Goal: Task Accomplishment & Management: Manage account settings

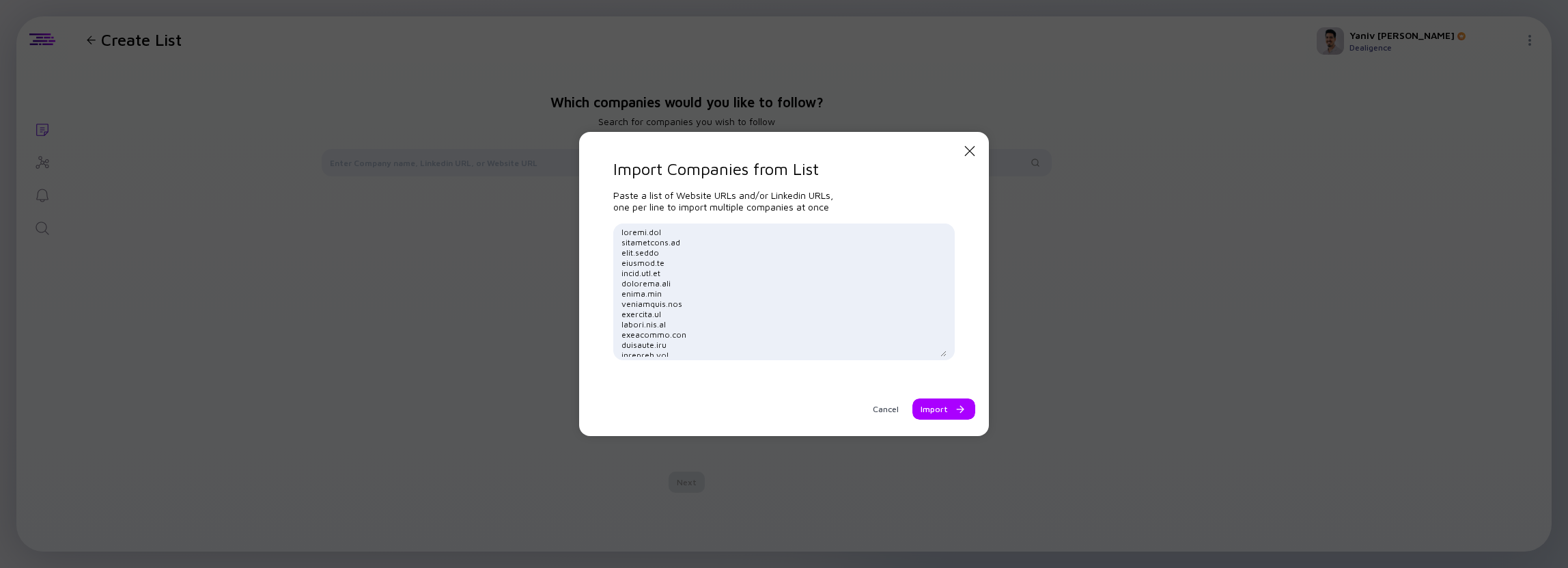
scroll to position [21612, 0]
type textarea "[DOMAIN_NAME] [DOMAIN_NAME] [DOMAIN_NAME] [DOMAIN_NAME] [DOMAIN_NAME] [DOMAIN_N…"
click at [953, 412] on div at bounding box center [957, 410] width 8 height 8
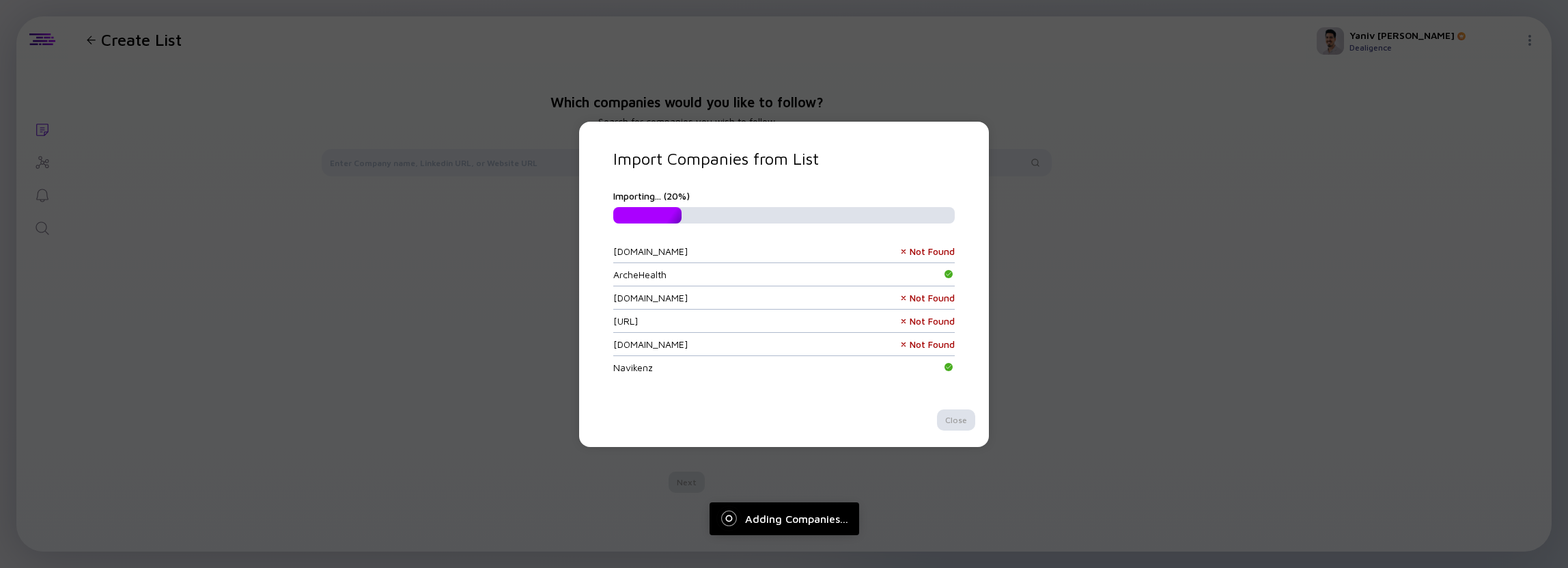
click at [746, 310] on div "bondway.ai Not Found" at bounding box center [784, 321] width 342 height 24
click at [373, 312] on div "Import Companies from List Importing... ( 37 %) cashea.app Not Found ArcheHealt…" at bounding box center [784, 284] width 1568 height 568
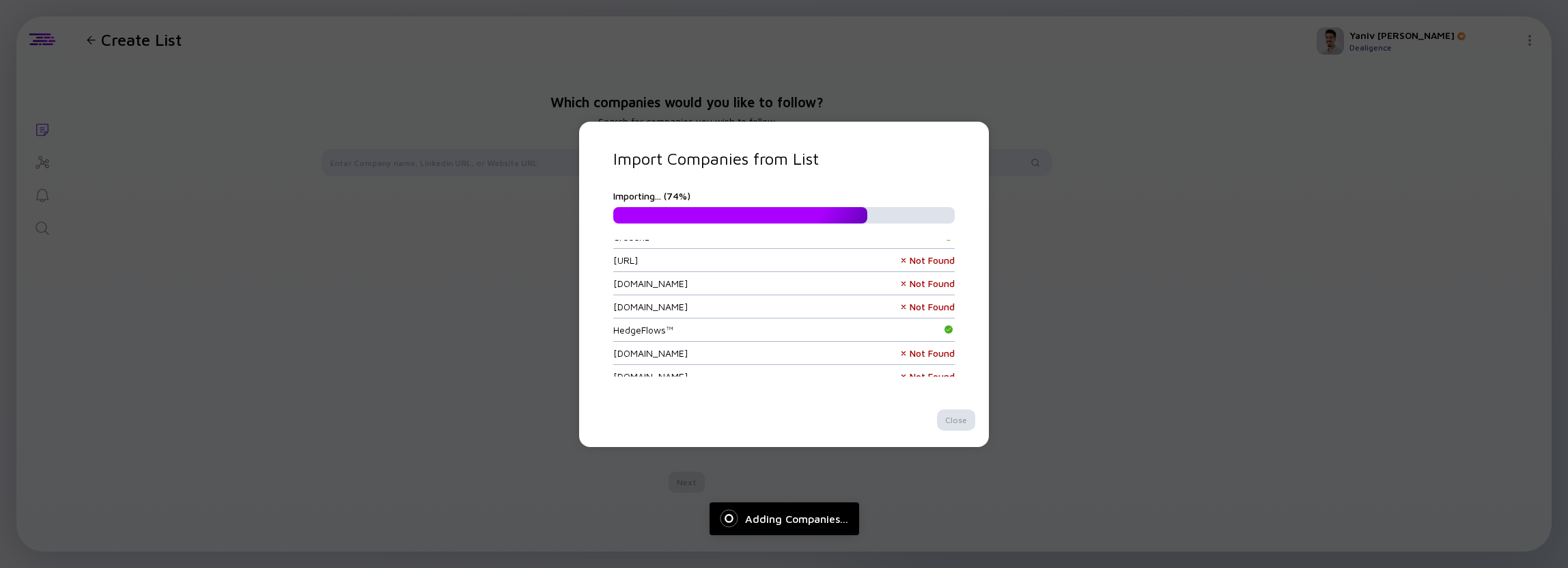
scroll to position [36998, 0]
drag, startPoint x: 634, startPoint y: 288, endPoint x: 652, endPoint y: 288, distance: 18.0
copy div "[DOMAIN_NAME]"
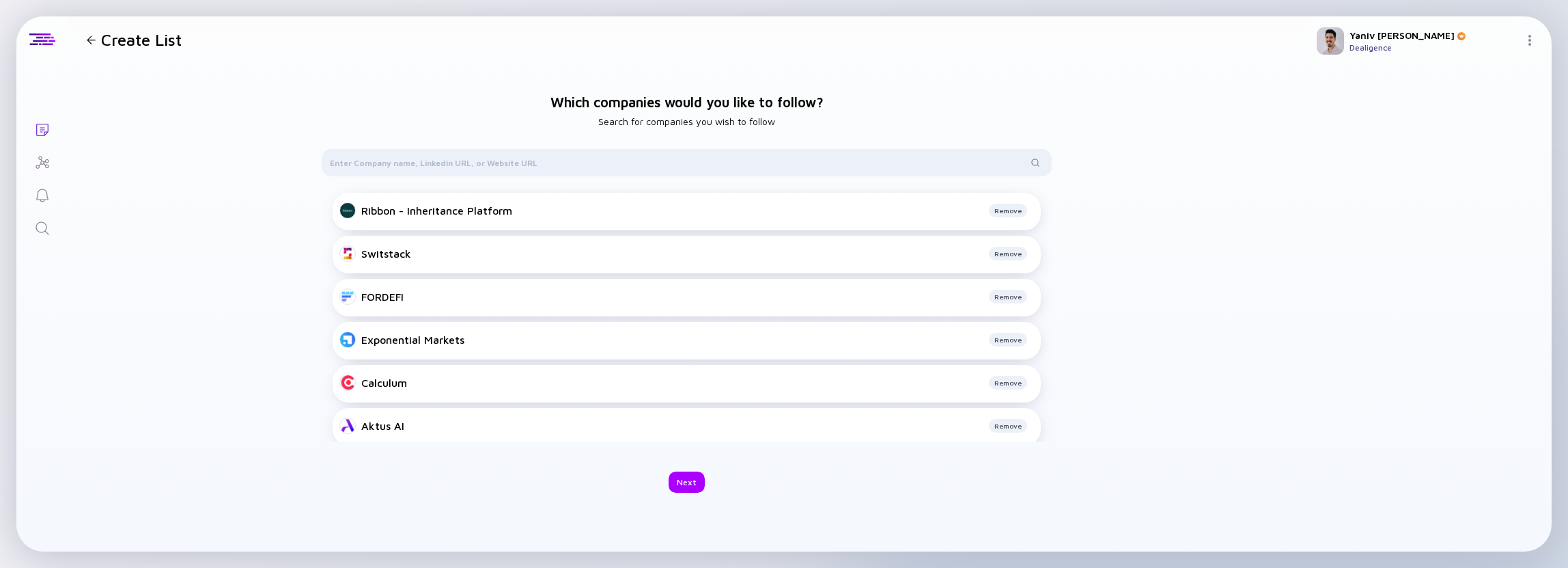
click at [43, 129] on icon "Lists" at bounding box center [42, 129] width 12 height 12
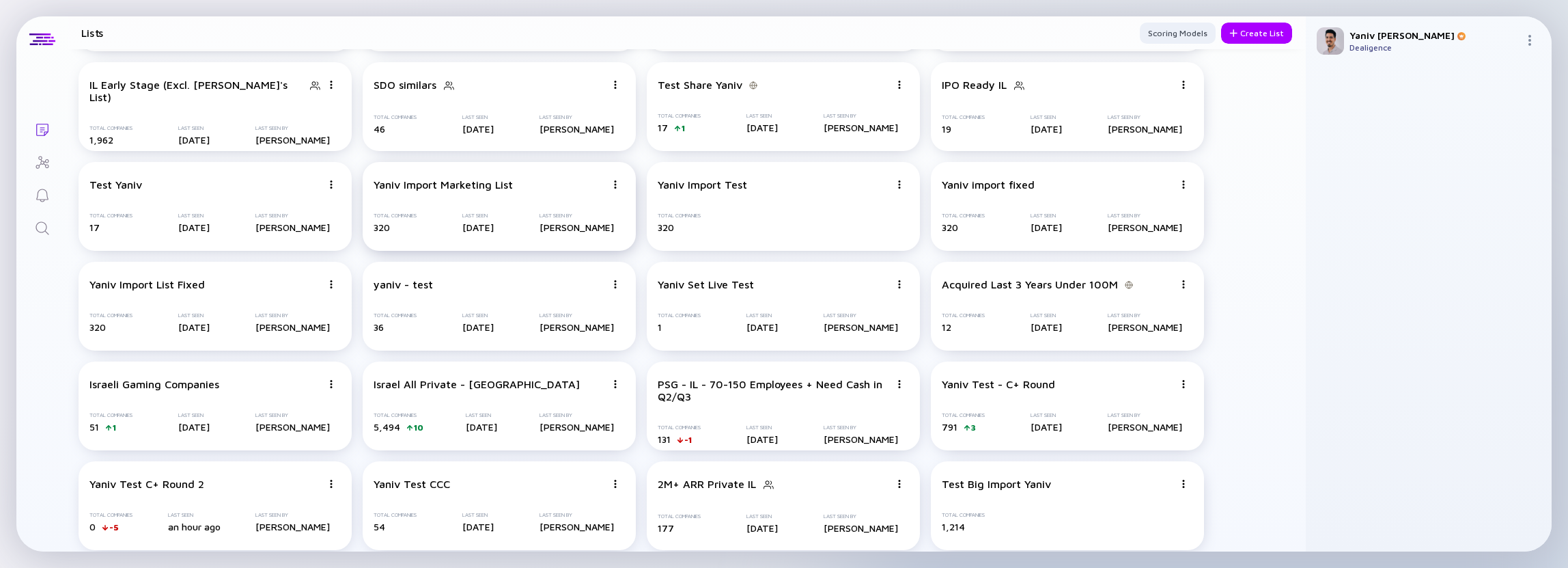
scroll to position [221, 0]
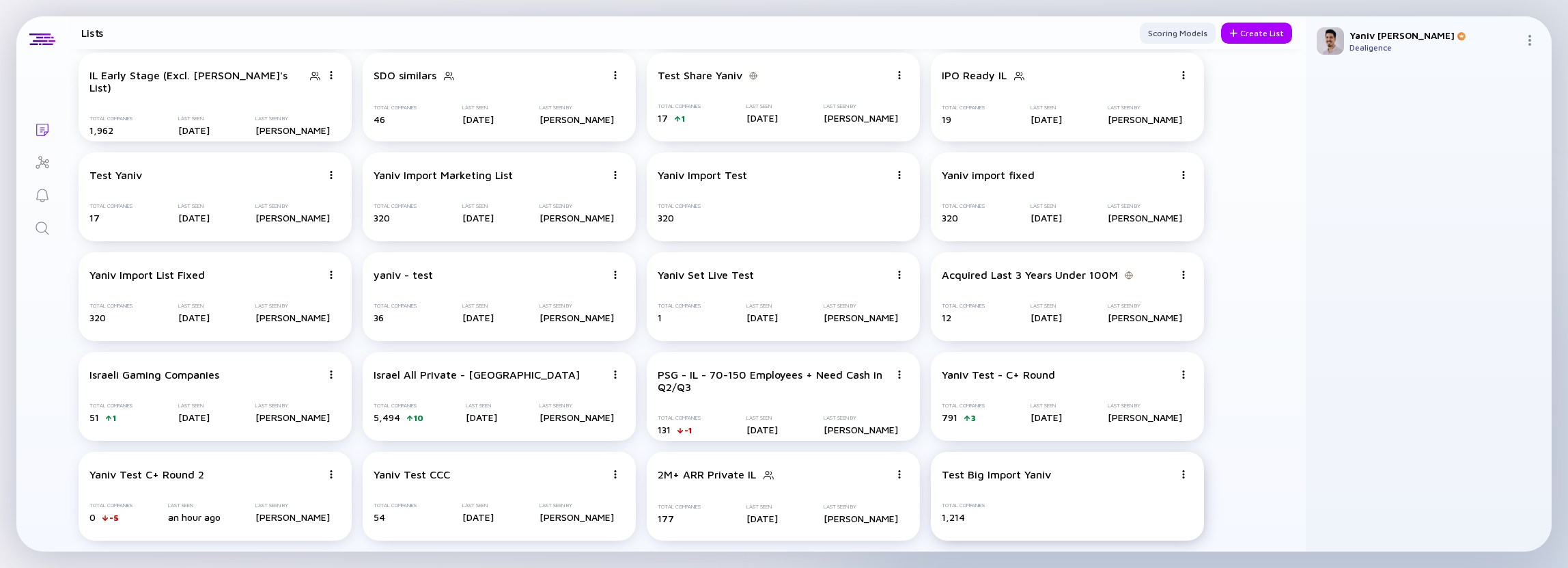
click at [999, 491] on div "Test Big Import Yaniv Total Companies 1,214" at bounding box center [1067, 496] width 273 height 89
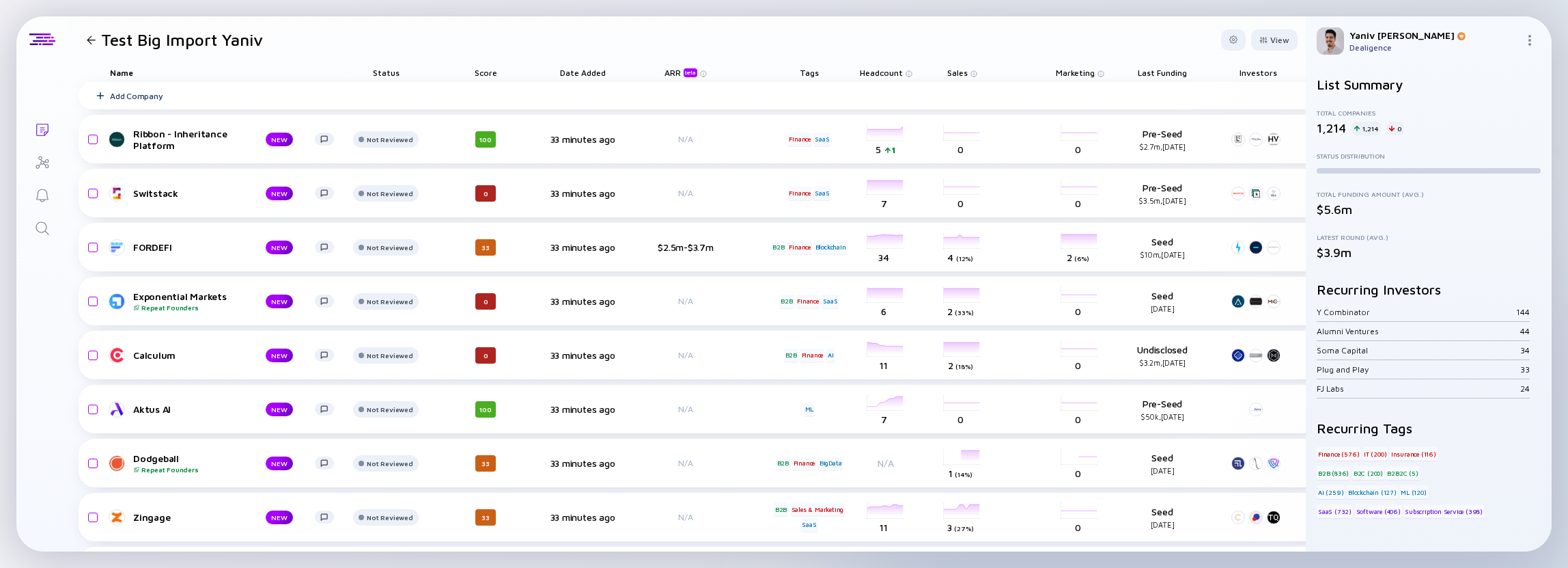
click at [88, 41] on div at bounding box center [91, 40] width 9 height 9
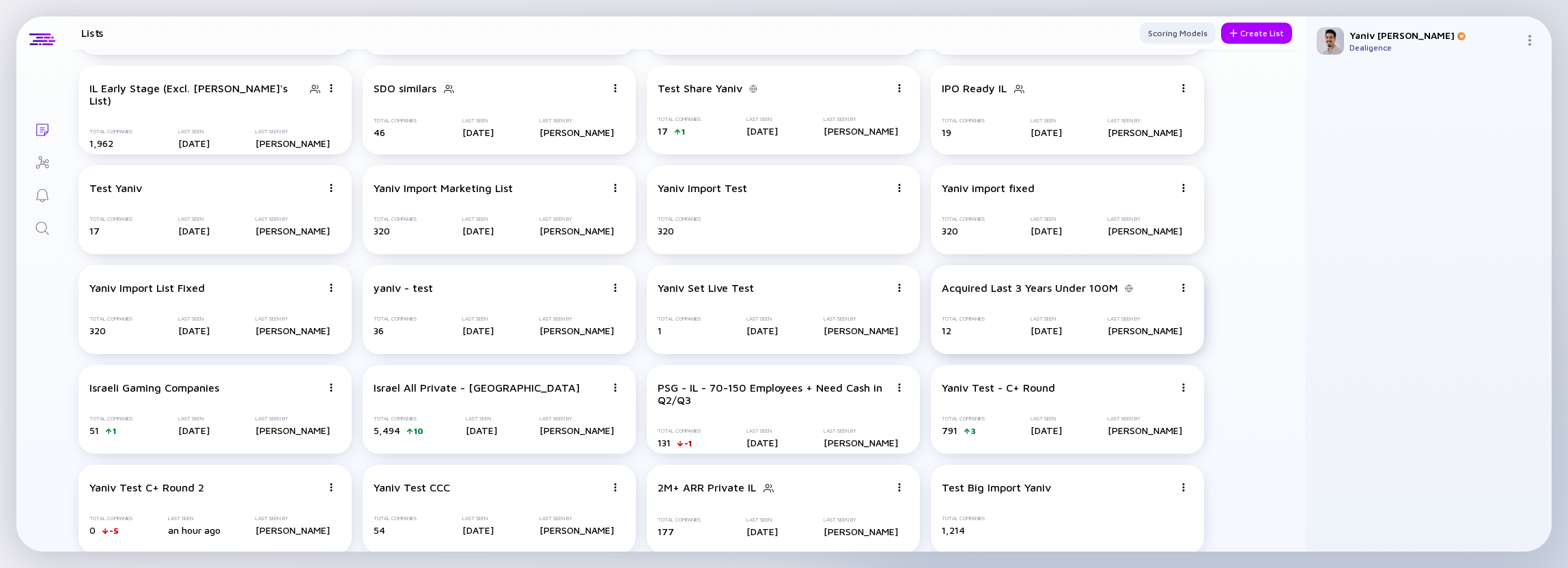
scroll to position [221, 0]
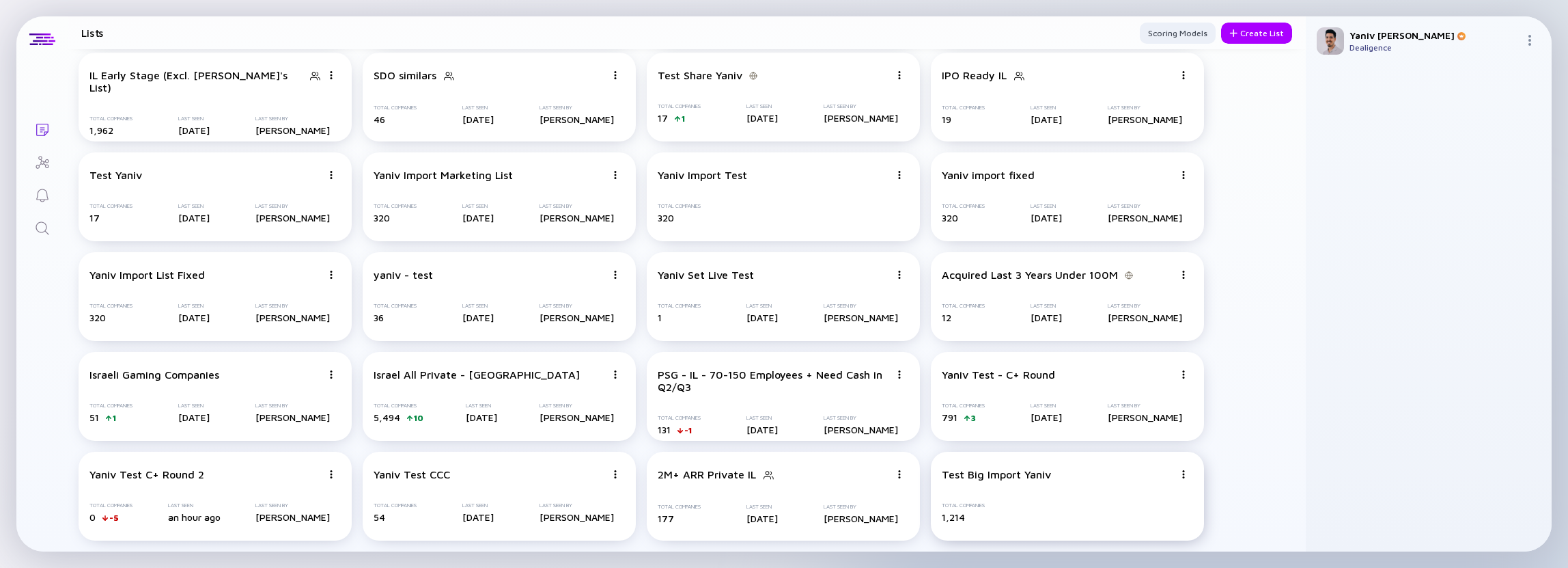
click at [1194, 470] on div "Test Big Import Yaniv Total Companies 1,214" at bounding box center [1067, 496] width 273 height 89
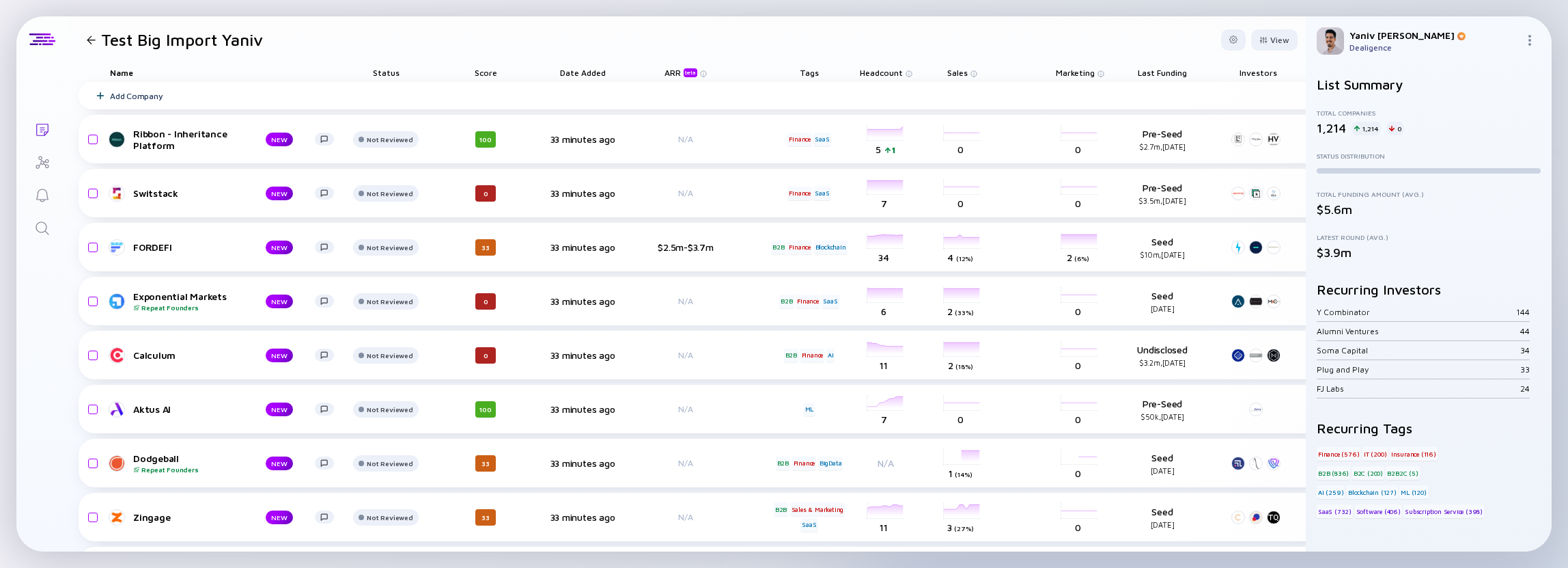
click at [89, 41] on div at bounding box center [91, 40] width 9 height 9
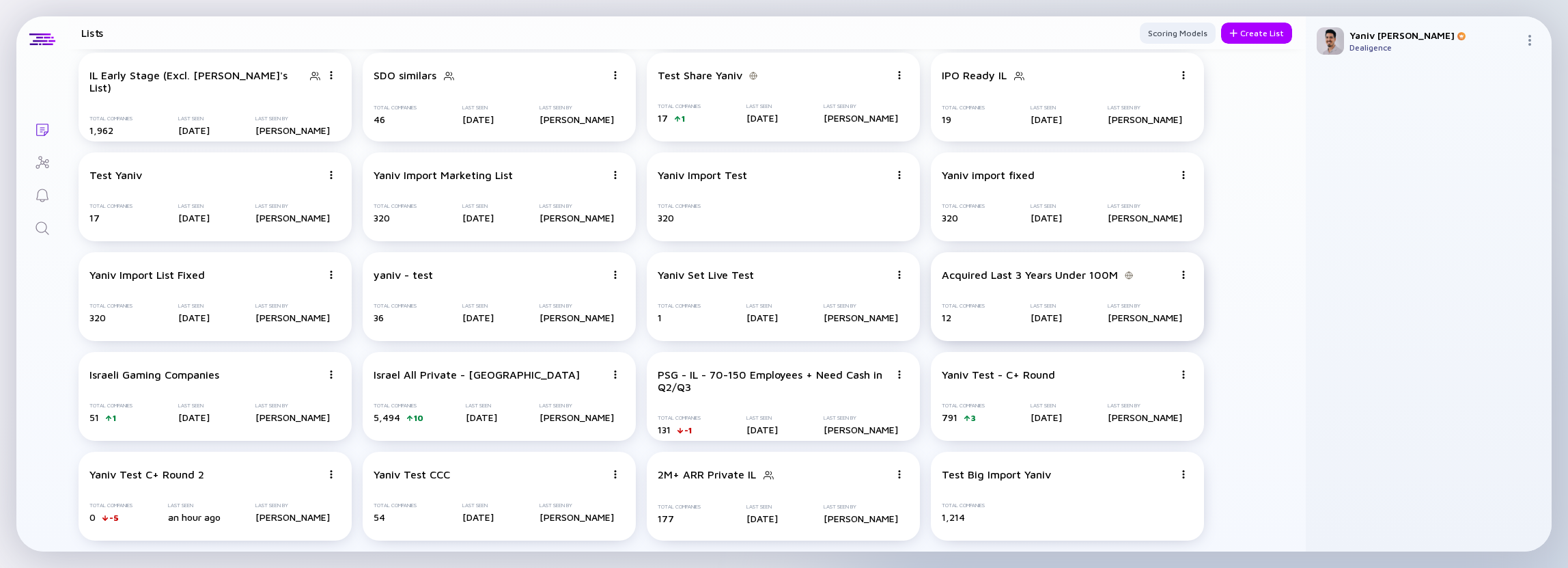
scroll to position [221, 0]
click at [1054, 497] on div "Test Big Import Yaniv Share Duplicate List Edit List Delete List Total Companie…" at bounding box center [1067, 496] width 273 height 89
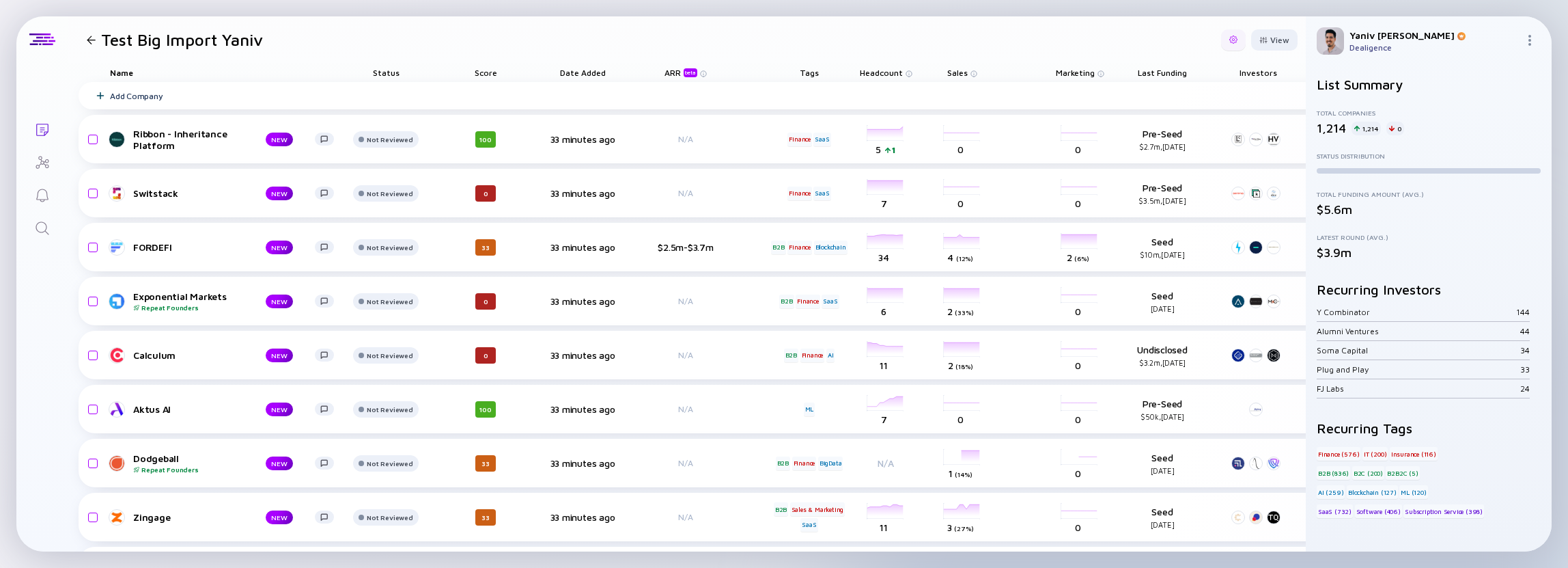
click at [1221, 41] on div at bounding box center [1233, 40] width 24 height 21
click at [1170, 143] on div "Edit Filter" at bounding box center [1191, 150] width 85 height 28
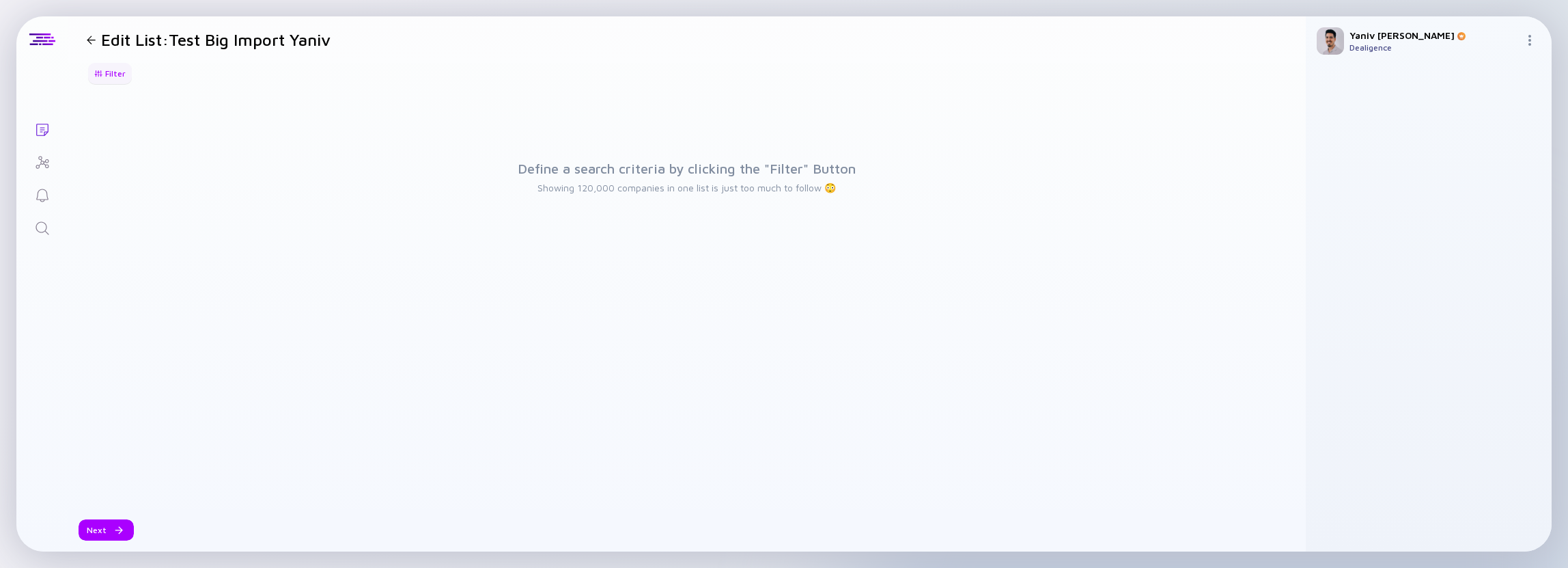
click at [102, 72] on div at bounding box center [98, 73] width 8 height 7
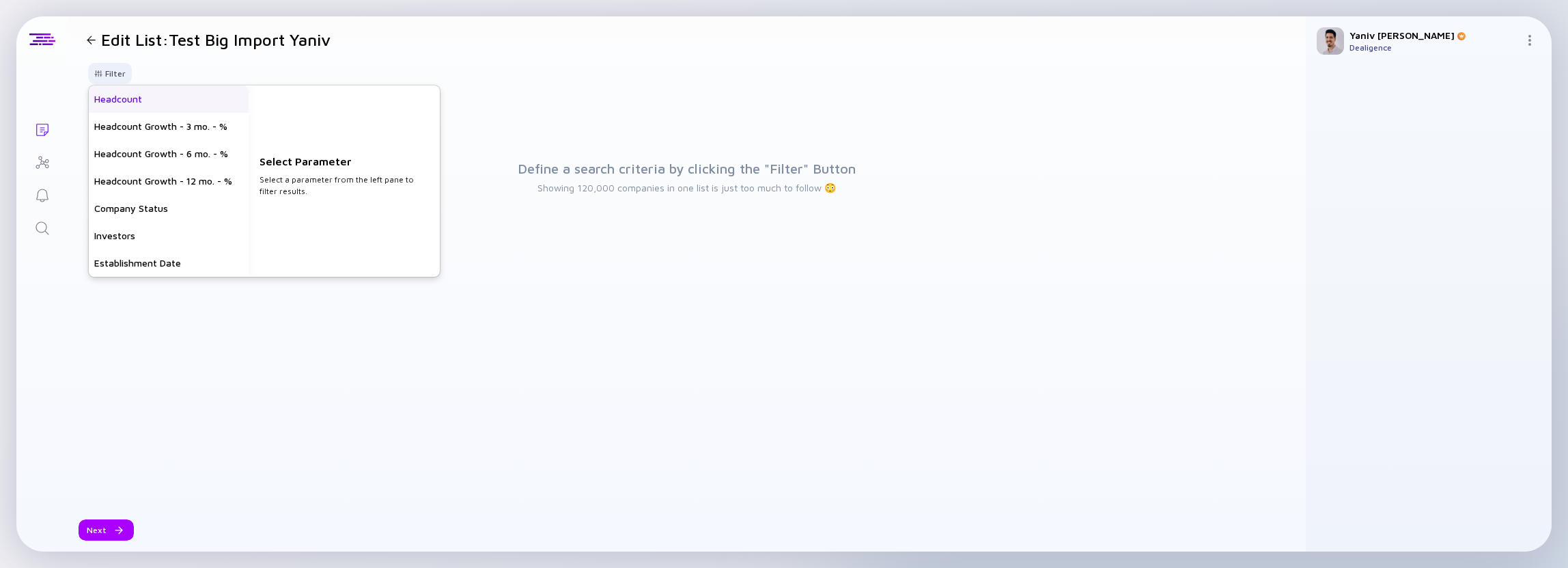
click at [155, 99] on div "Headcount" at bounding box center [168, 99] width 160 height 28
click at [335, 187] on input "text" at bounding box center [343, 189] width 158 height 14
click at [331, 213] on input "text" at bounding box center [343, 211] width 158 height 14
type input "1"
click at [330, 186] on input "text" at bounding box center [343, 189] width 158 height 14
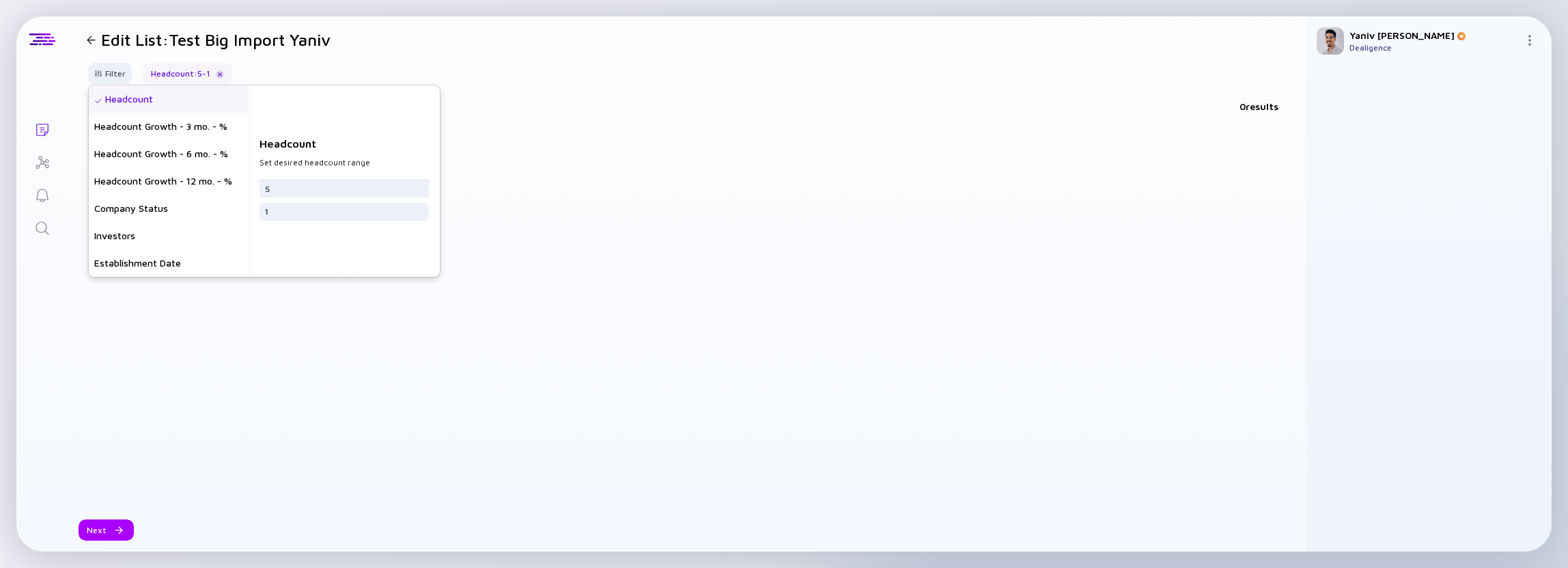
type input "5"
click at [186, 310] on div at bounding box center [686, 315] width 1211 height 385
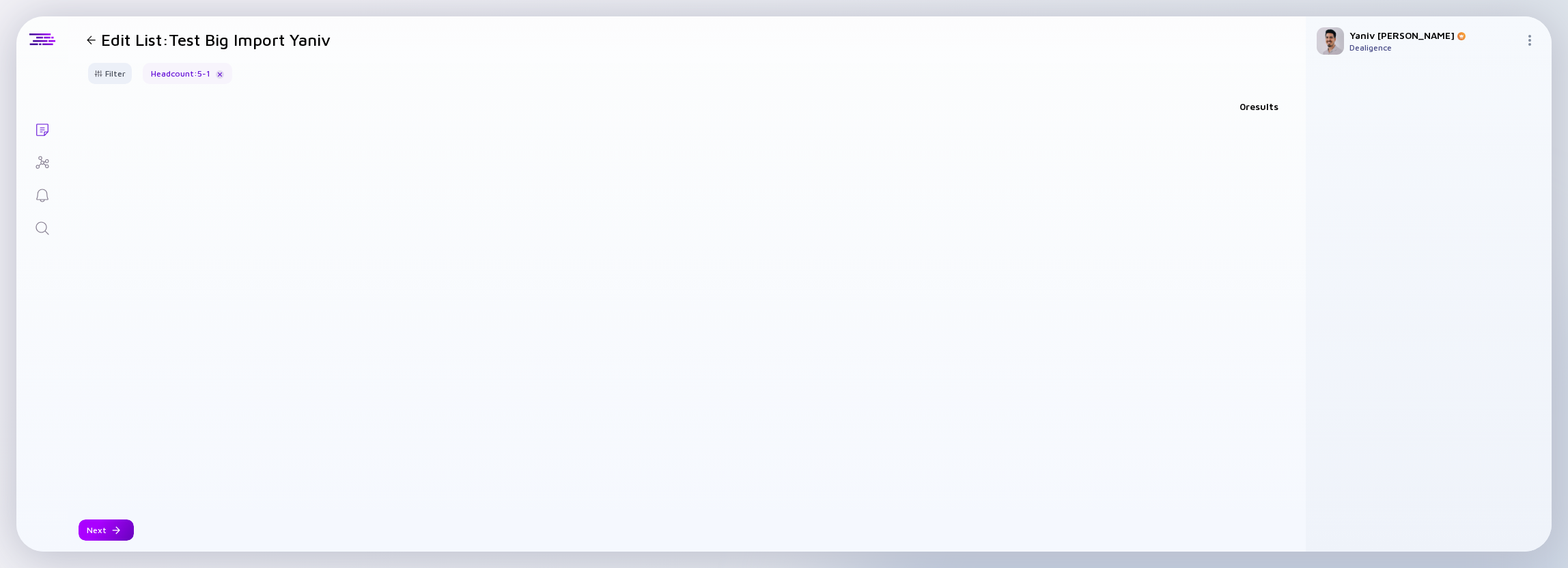
click at [123, 525] on div "Next" at bounding box center [106, 530] width 55 height 21
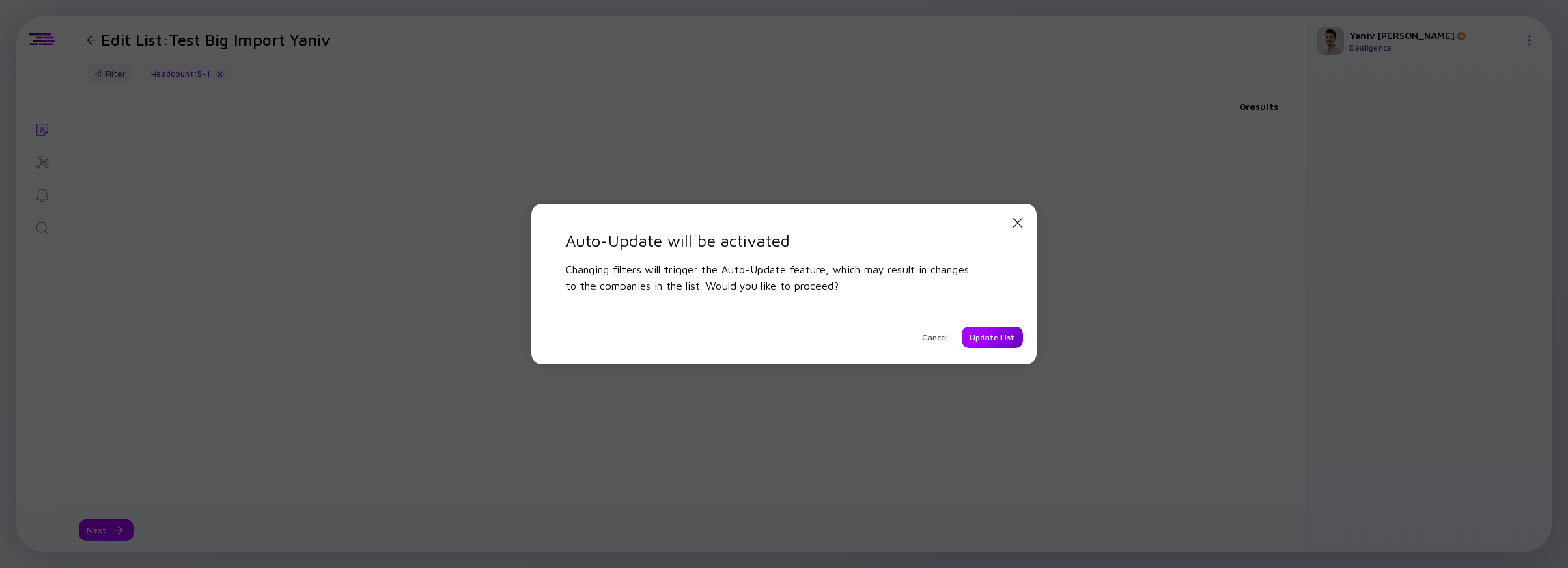
click at [983, 343] on div "Update List" at bounding box center [992, 337] width 62 height 21
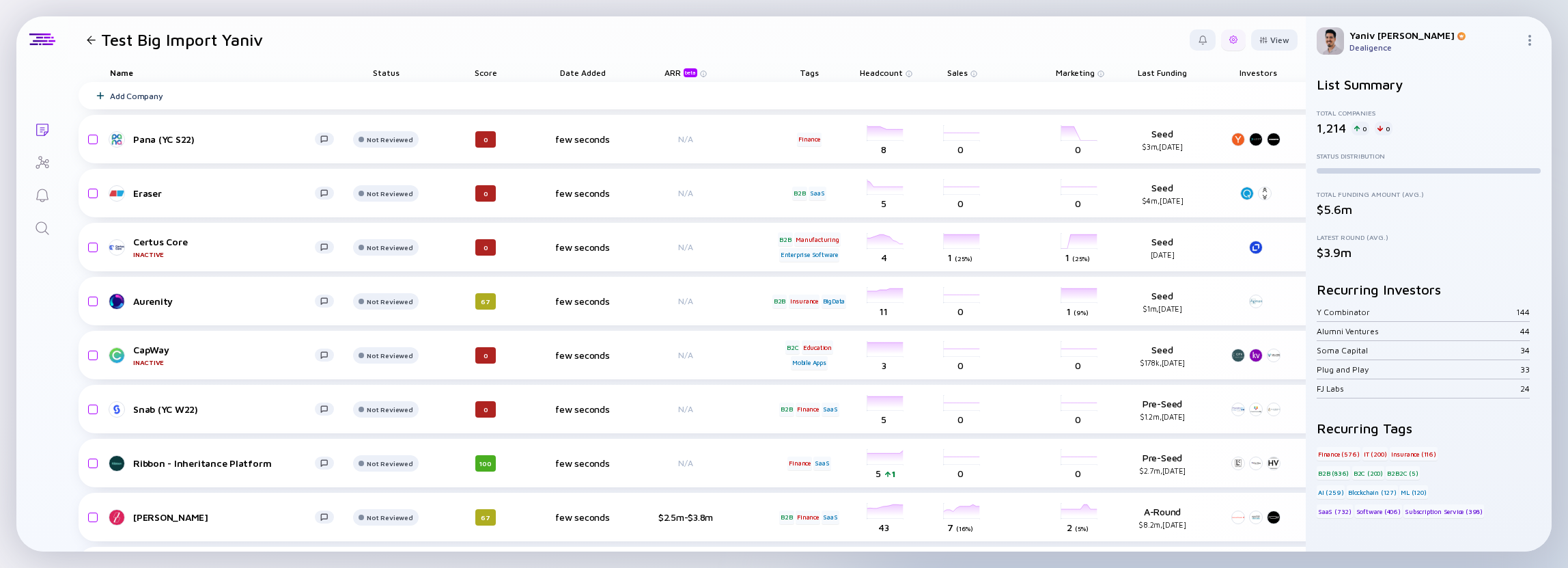
click at [1232, 41] on div at bounding box center [1233, 40] width 24 height 21
click at [1184, 150] on div "Edit Filter" at bounding box center [1191, 150] width 85 height 28
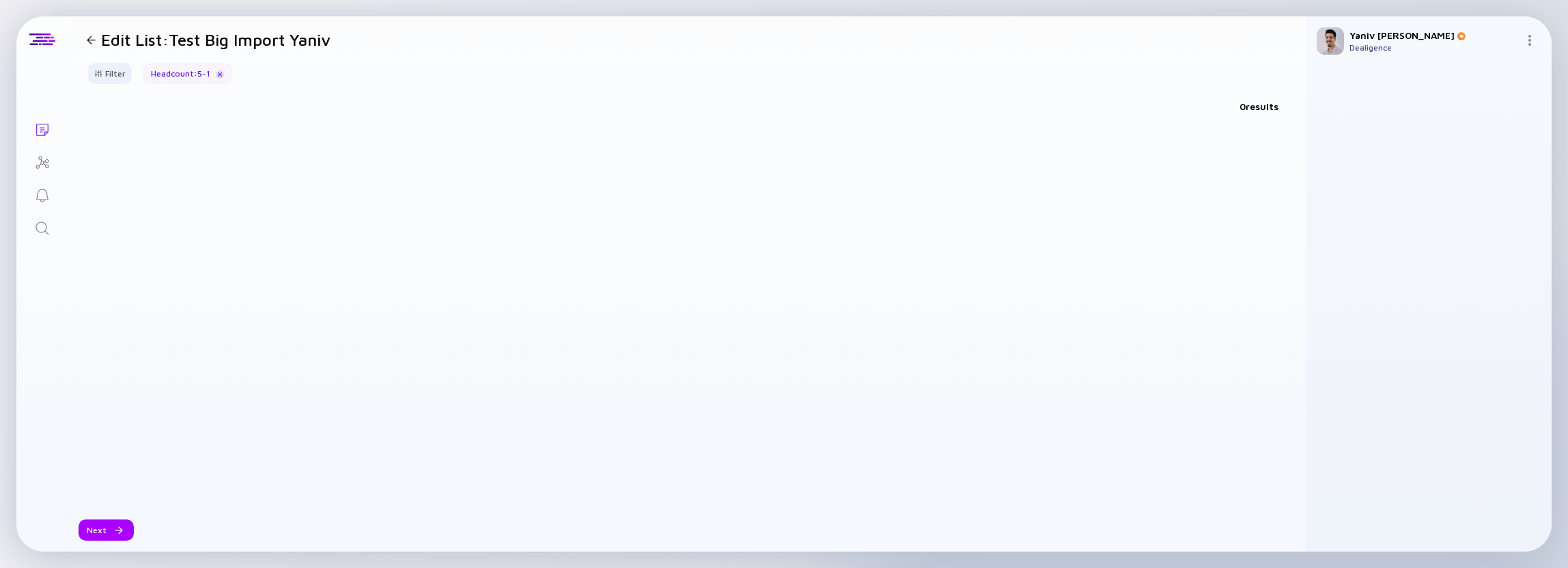
click at [91, 36] on div at bounding box center [91, 40] width 9 height 9
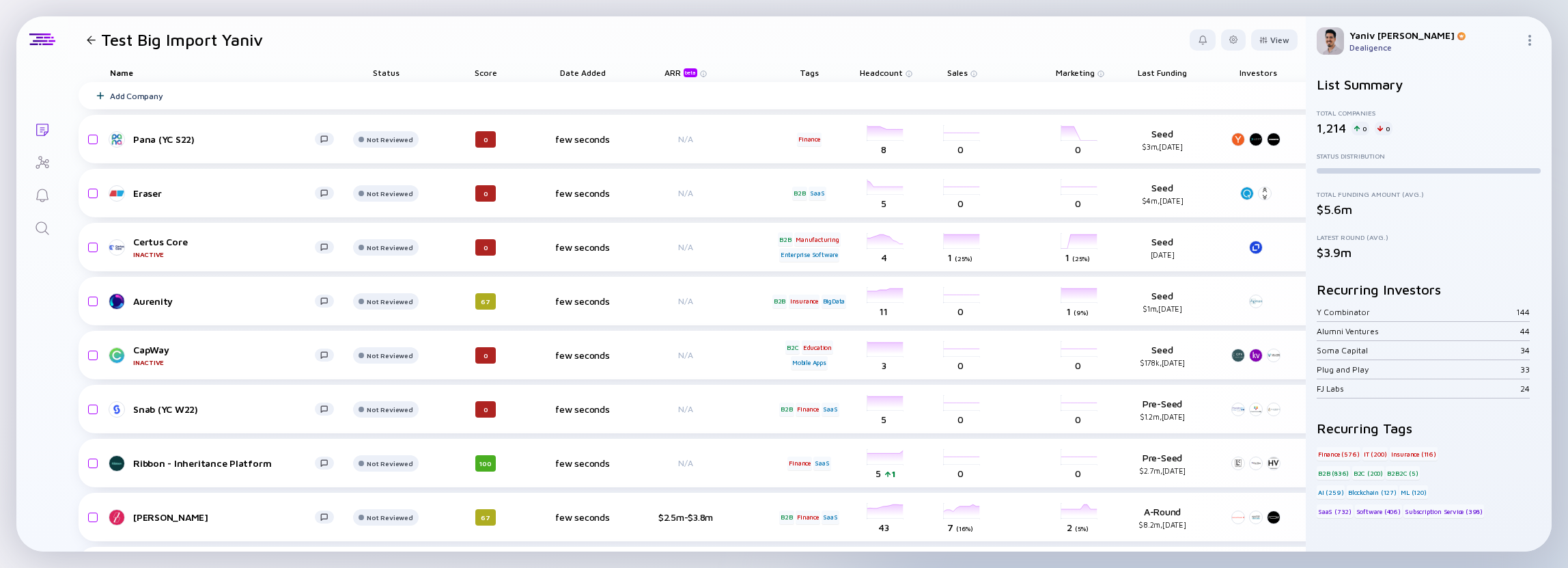
click at [92, 42] on div at bounding box center [91, 40] width 9 height 9
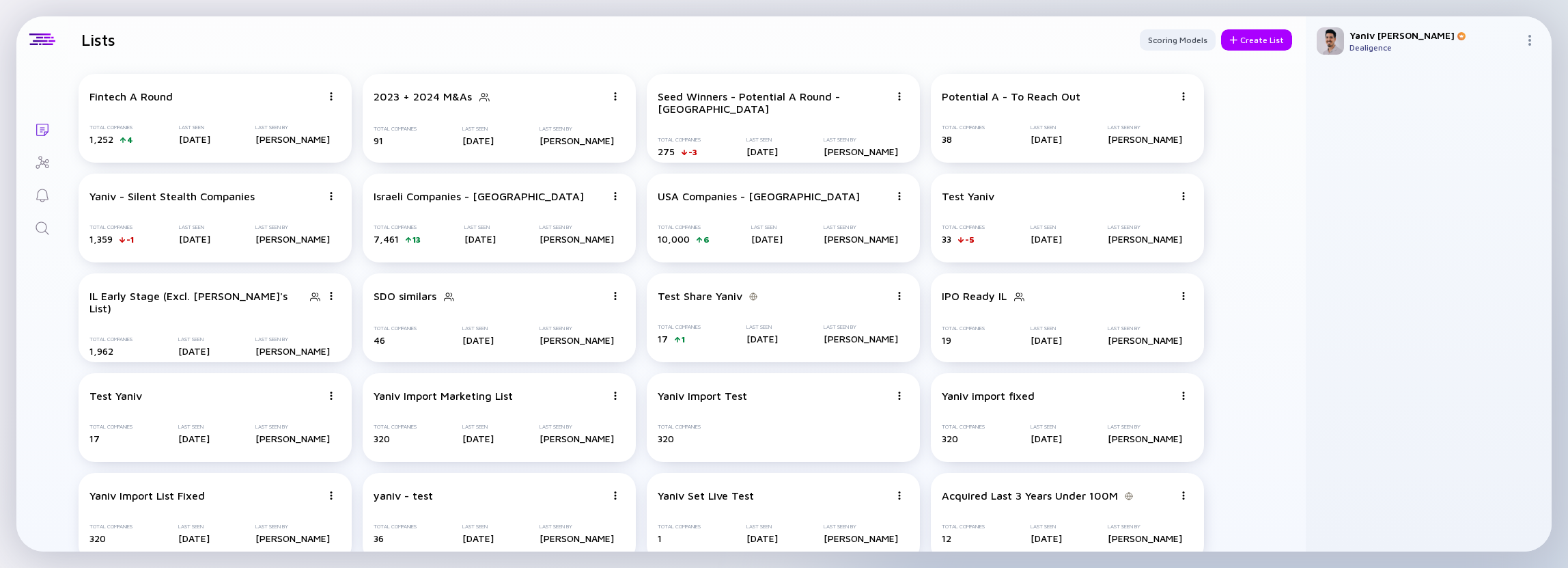
scroll to position [221, 0]
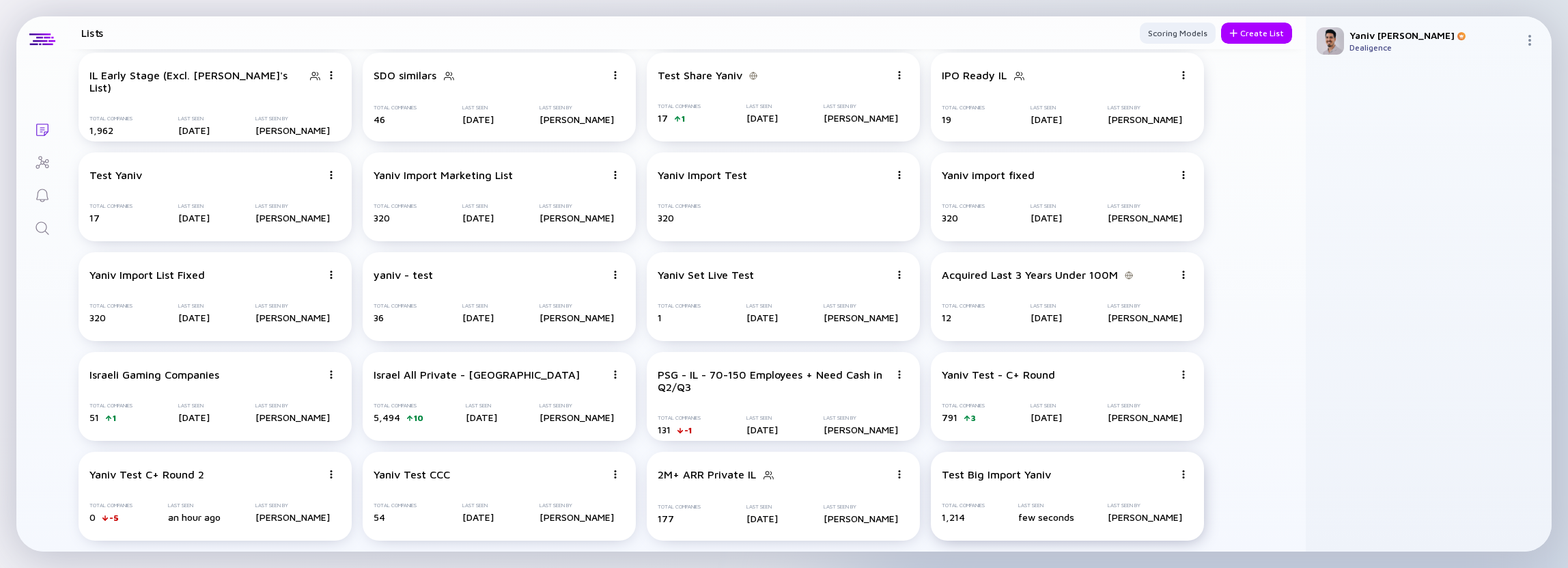
click at [1155, 457] on div "Delete List" at bounding box center [1135, 450] width 81 height 28
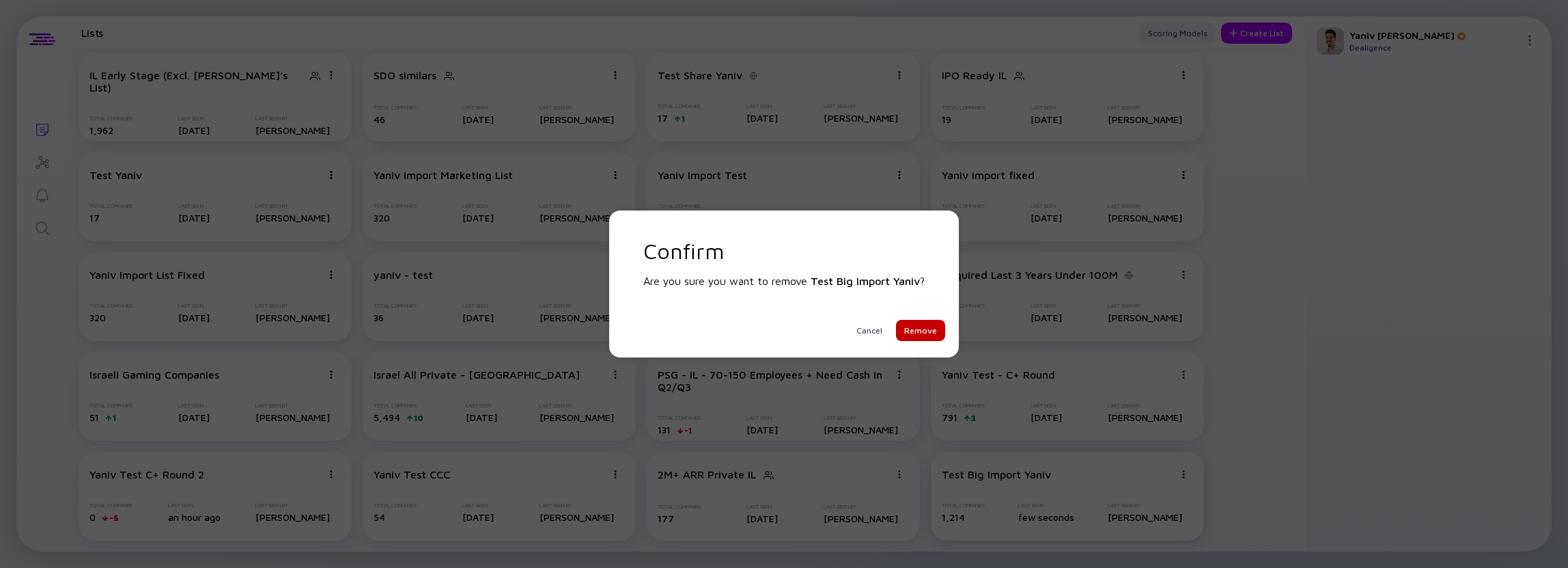
click at [928, 336] on div "Remove" at bounding box center [921, 331] width 50 height 21
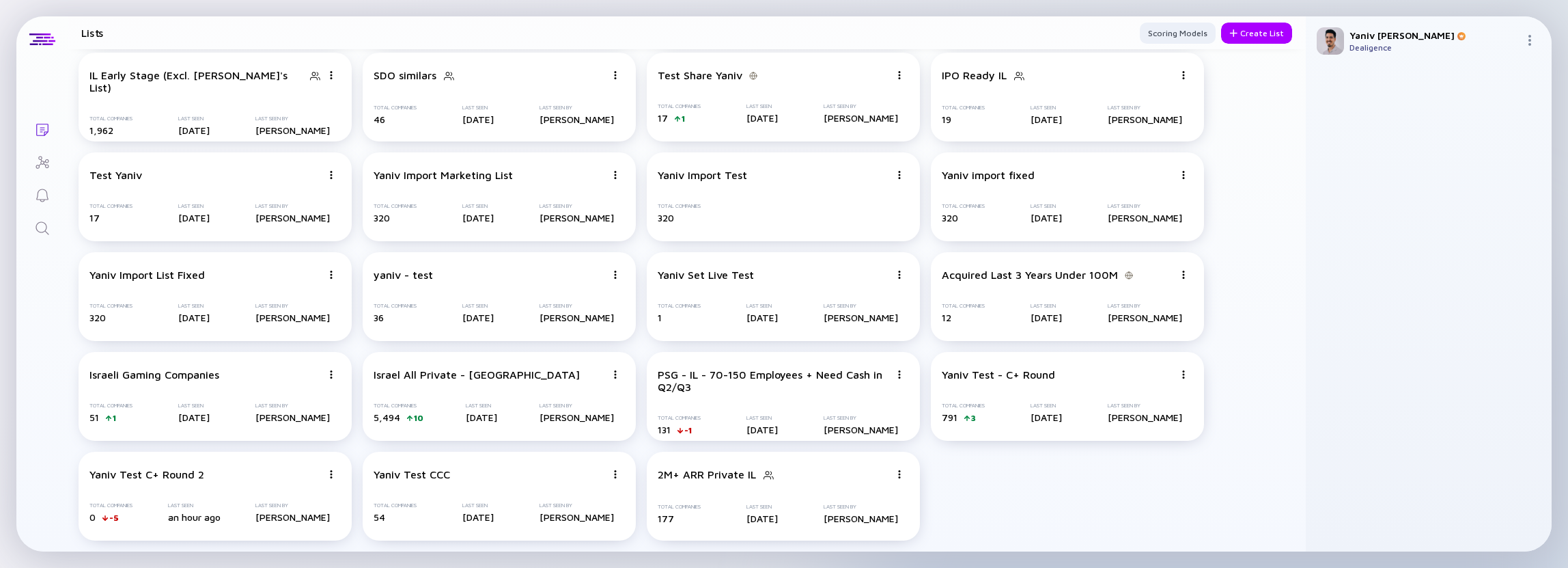
click at [1271, 45] on header "Lists Scoring Models Create List" at bounding box center [686, 33] width 1238 height 33
click at [1269, 39] on div "Create List" at bounding box center [1256, 33] width 71 height 21
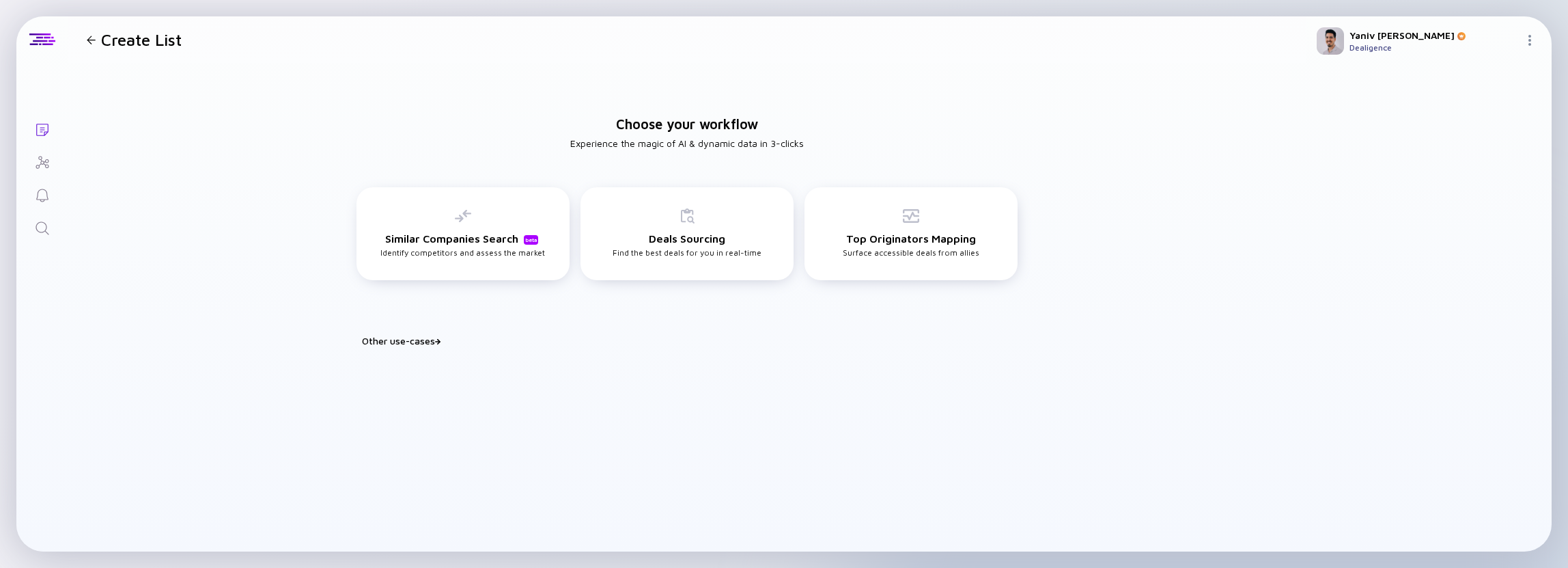
click at [406, 343] on div "Other use-cases" at bounding box center [695, 340] width 667 height 11
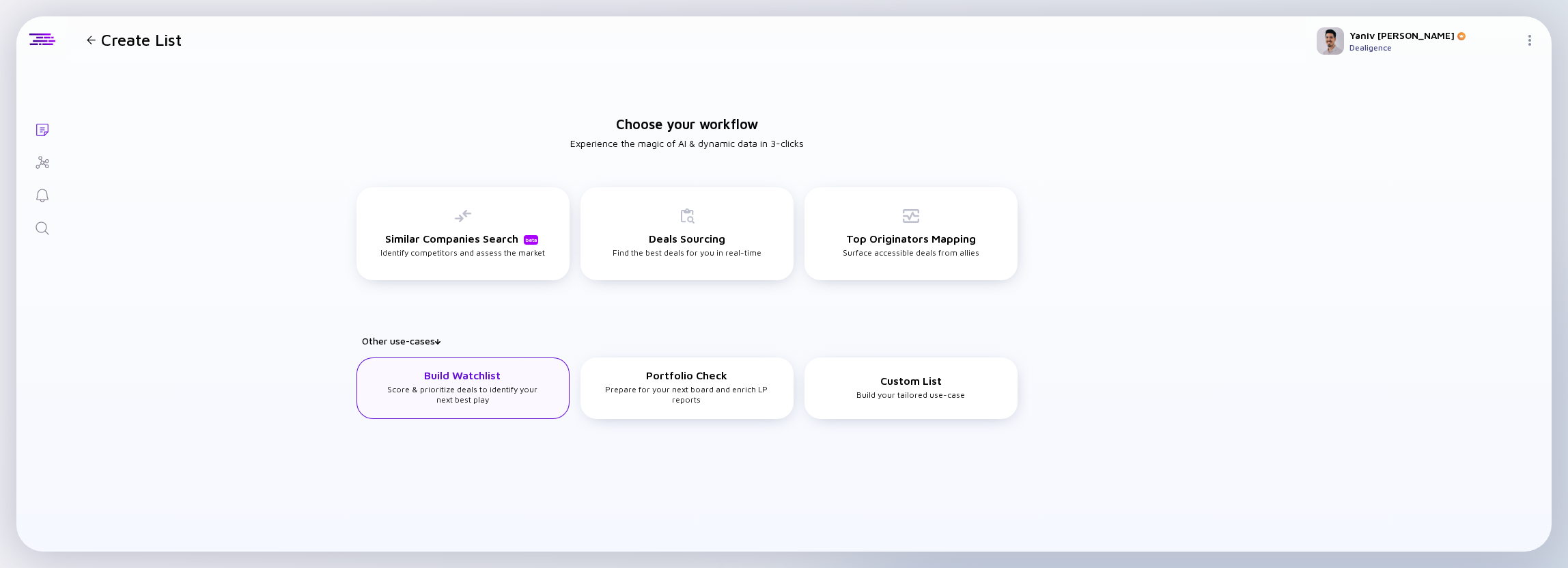
click at [527, 391] on div "Build Watchlist Score & prioritize deals to identify your next best play" at bounding box center [463, 387] width 167 height 36
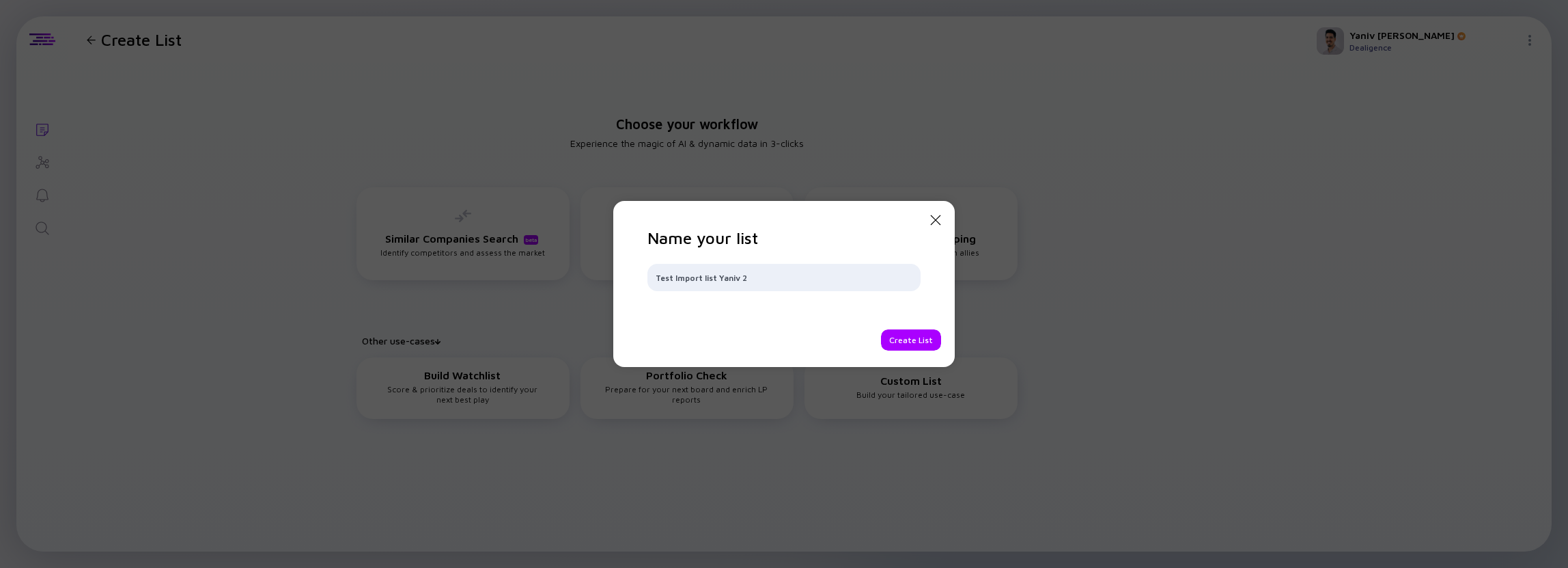
type input "Test Import list Yaniv 2"
click at [921, 338] on div "Create List" at bounding box center [911, 340] width 60 height 21
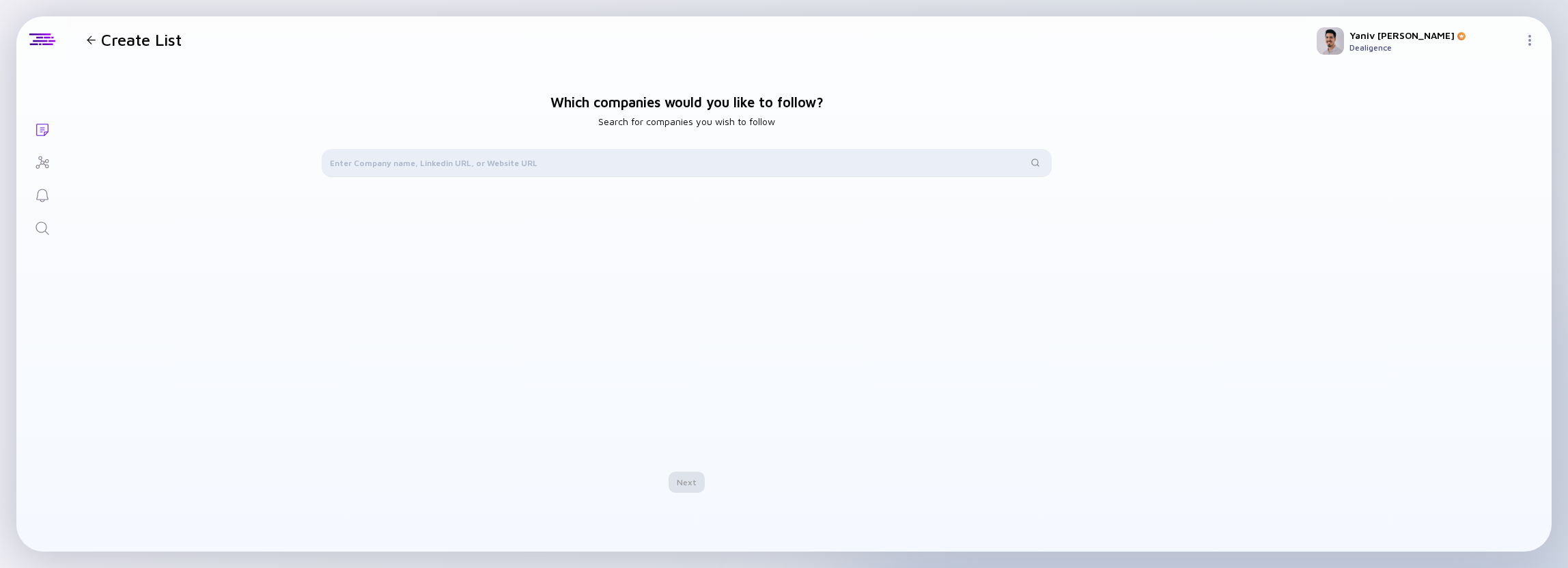
click at [613, 174] on div at bounding box center [686, 163] width 730 height 28
click at [694, 296] on div "Import from List" at bounding box center [688, 293] width 83 height 21
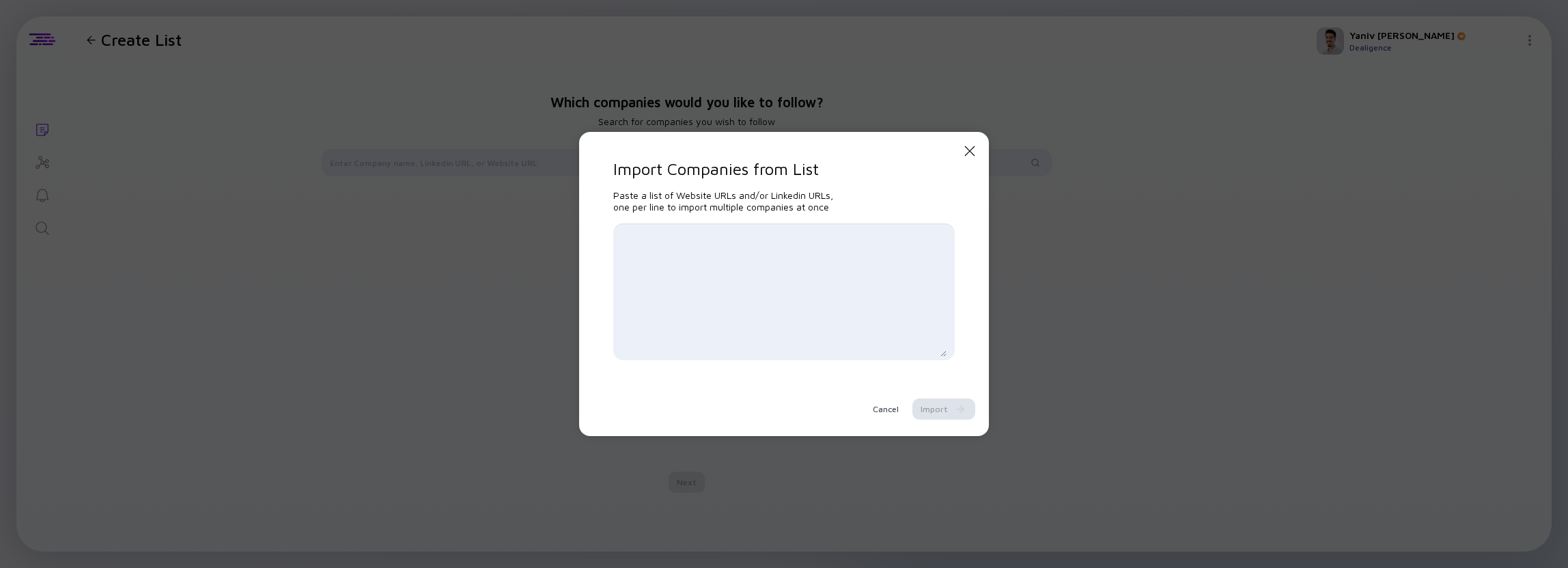
click at [694, 296] on textarea at bounding box center [784, 292] width 325 height 130
paste textarea "[DOMAIN_NAME] [DOMAIN_NAME] [DOMAIN_NAME] [DOMAIN_NAME] [DOMAIN_NAME] [DOMAIN_N…"
type textarea "[DOMAIN_NAME] [DOMAIN_NAME] [DOMAIN_NAME] [DOMAIN_NAME] [DOMAIN_NAME] [DOMAIN_N…"
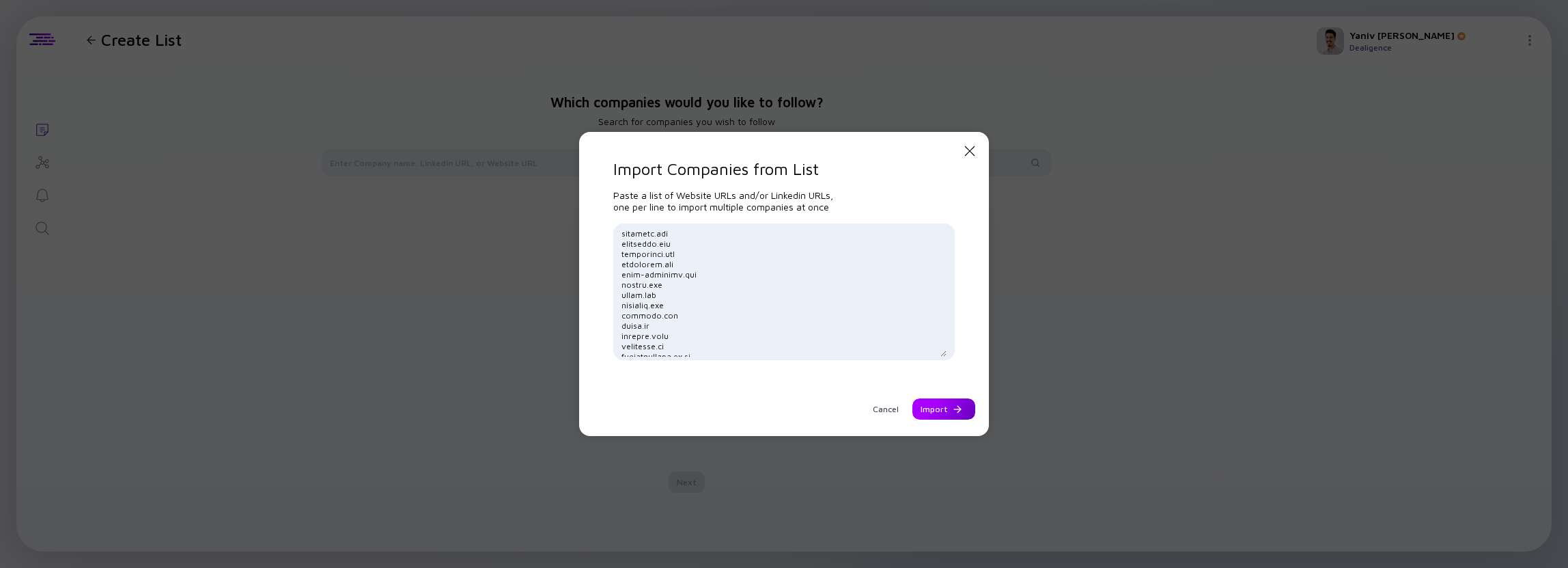
click at [961, 411] on div "Import" at bounding box center [944, 409] width 63 height 21
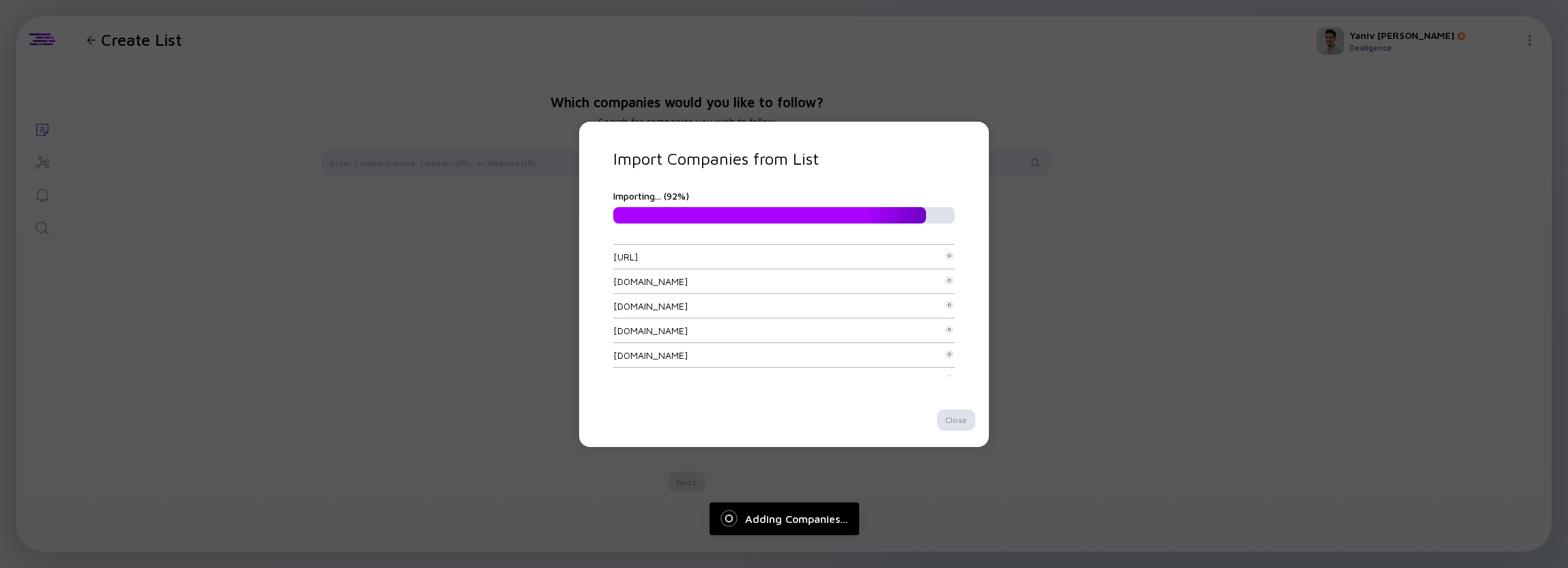
scroll to position [0, 0]
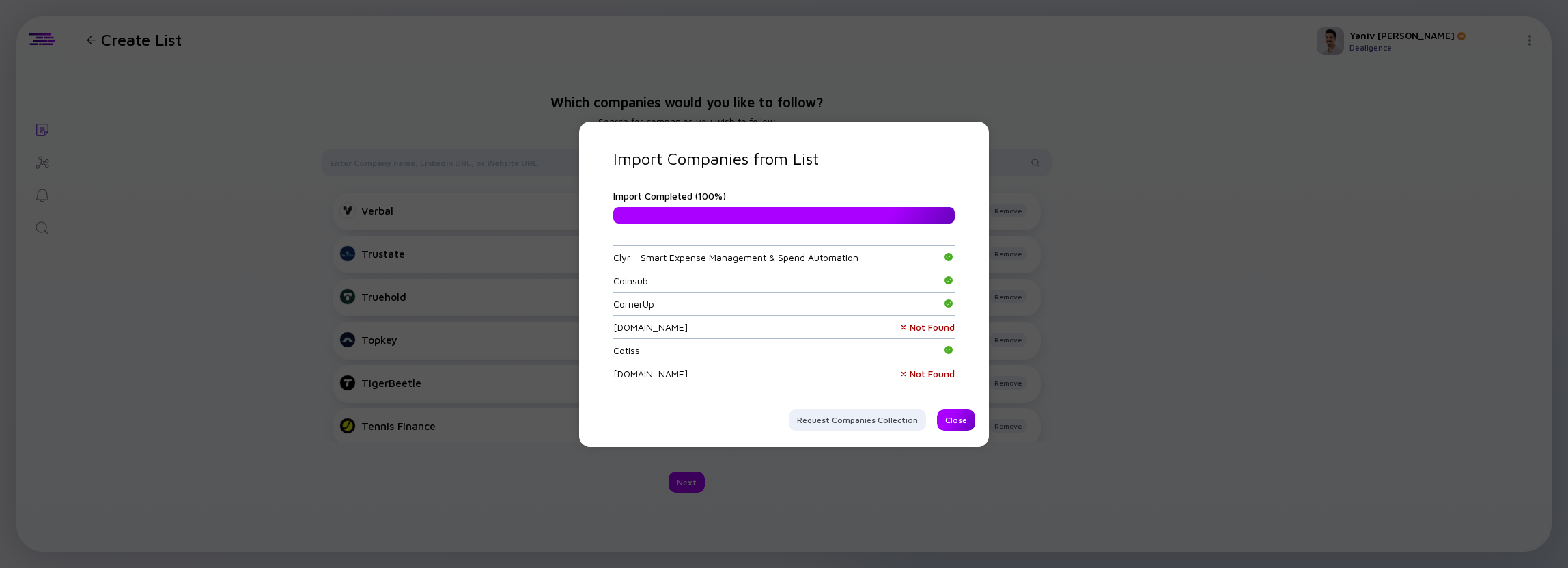
click at [956, 424] on div "Close" at bounding box center [956, 420] width 38 height 21
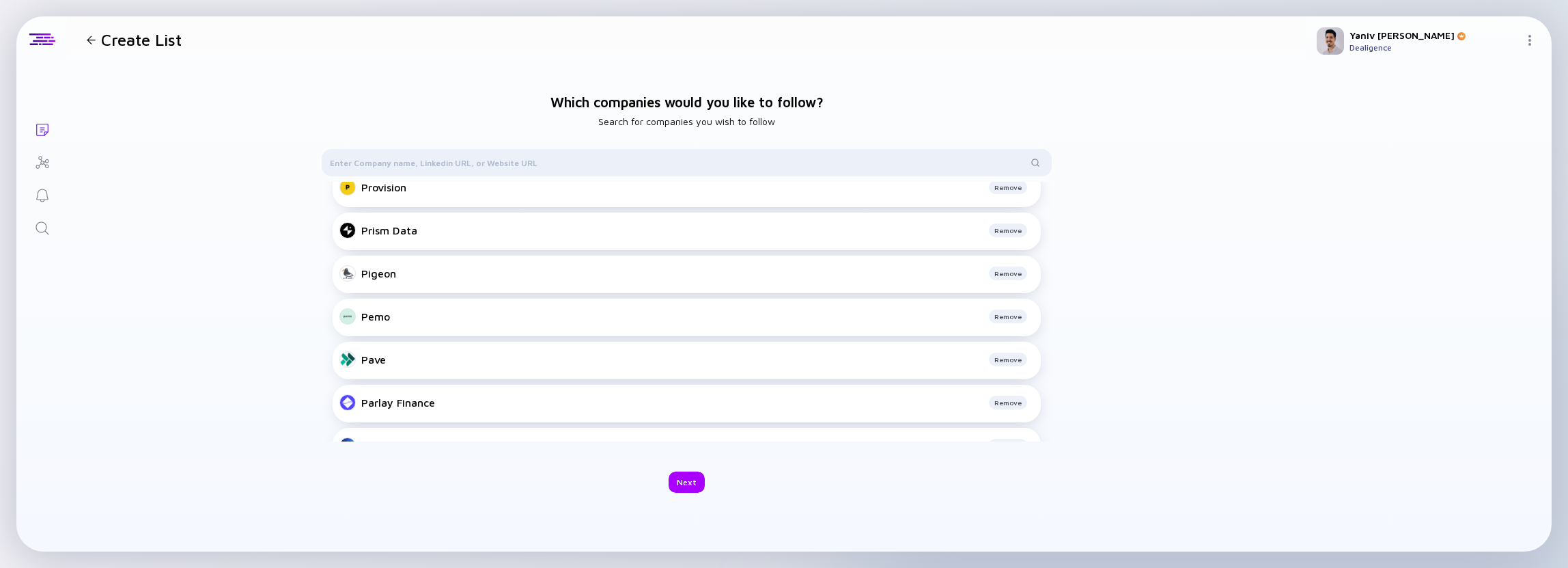
scroll to position [252, 0]
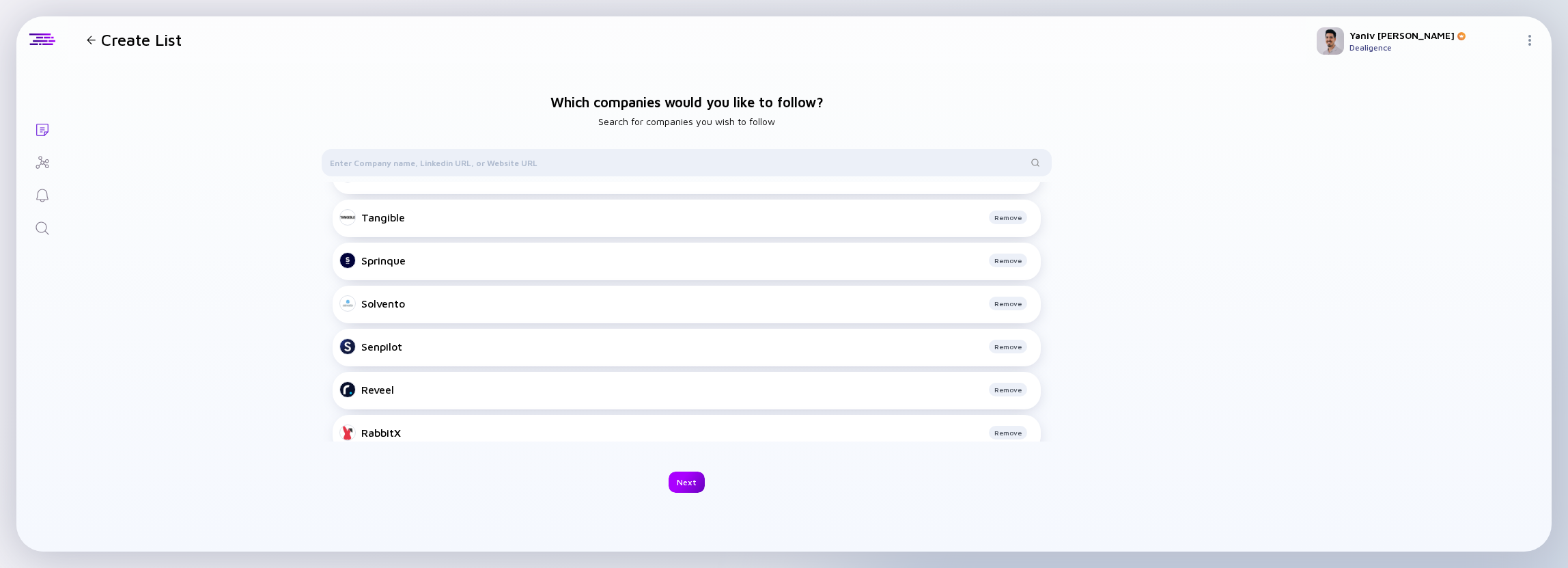
click at [678, 475] on div "Next" at bounding box center [686, 482] width 37 height 21
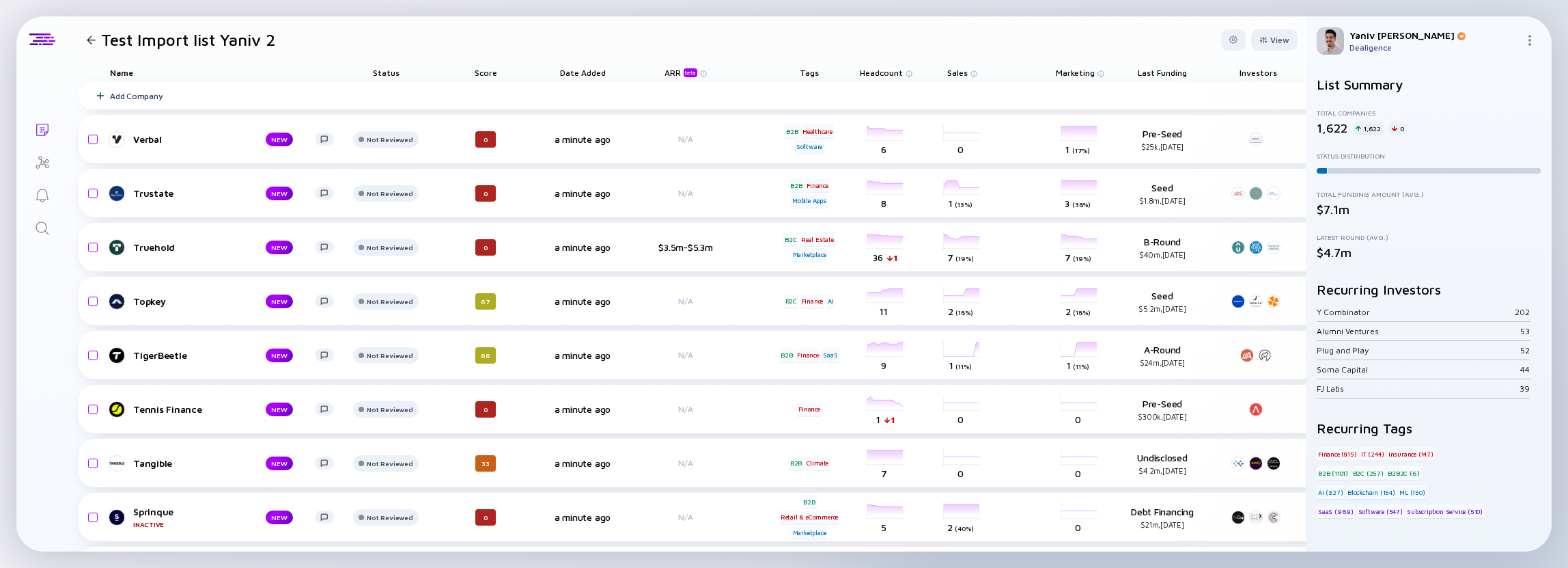
click at [89, 37] on div at bounding box center [91, 40] width 9 height 9
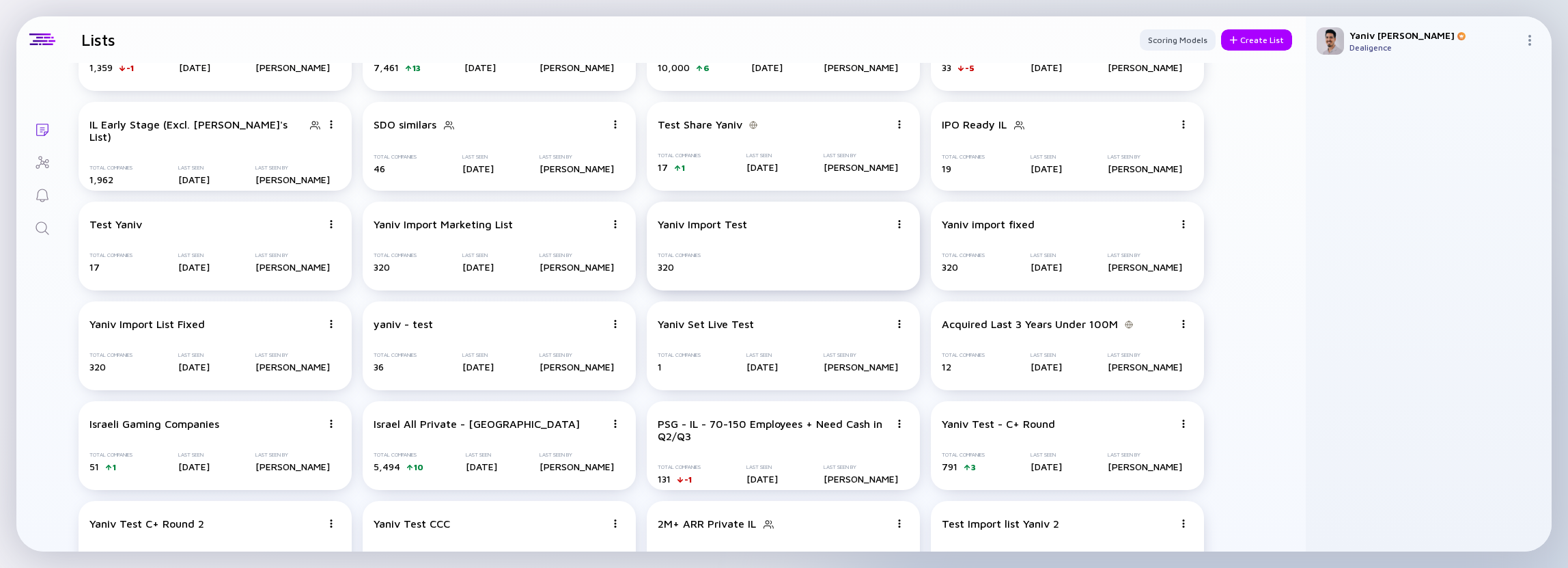
scroll to position [221, 0]
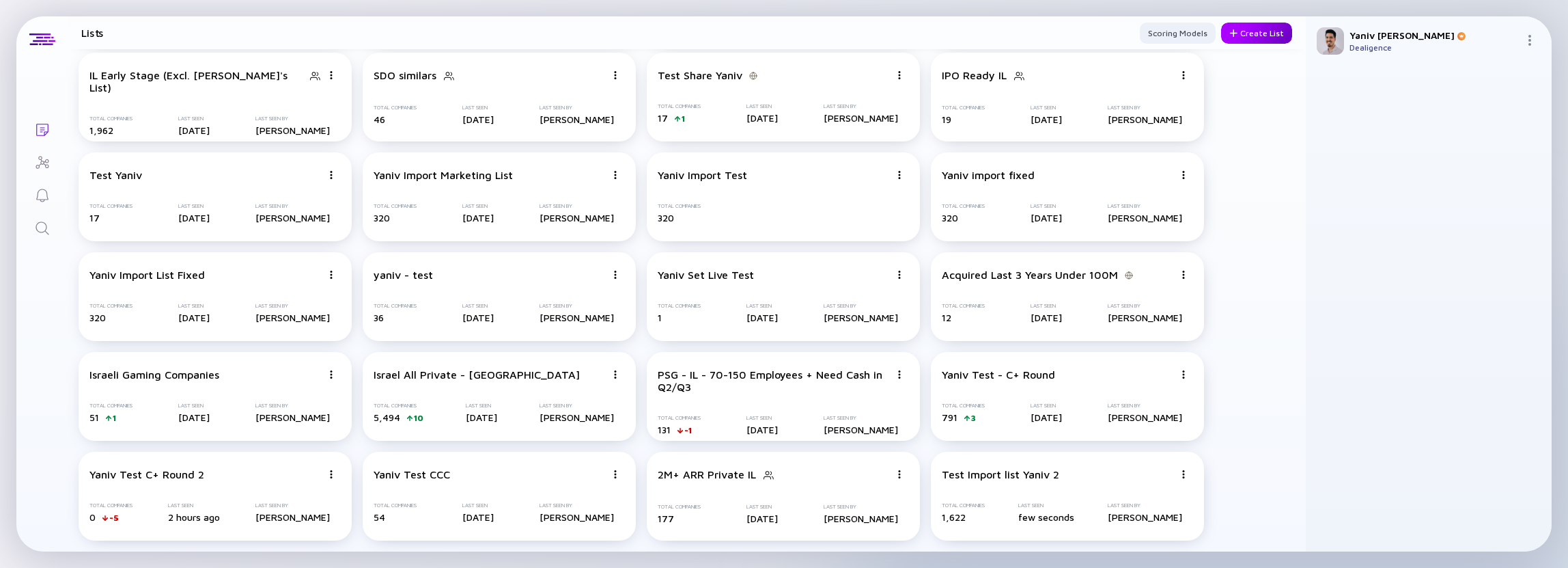
click at [1229, 28] on div "Create List" at bounding box center [1256, 33] width 71 height 21
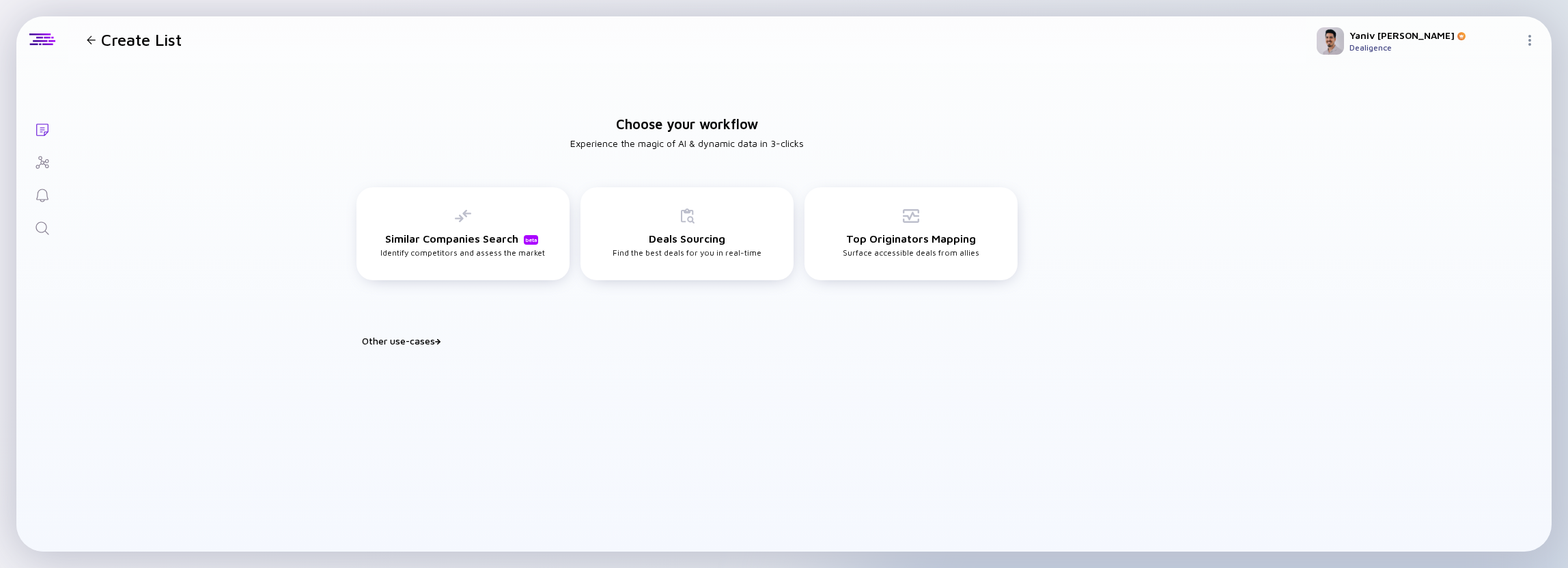
click at [422, 336] on div "Other use-cases" at bounding box center [695, 340] width 667 height 11
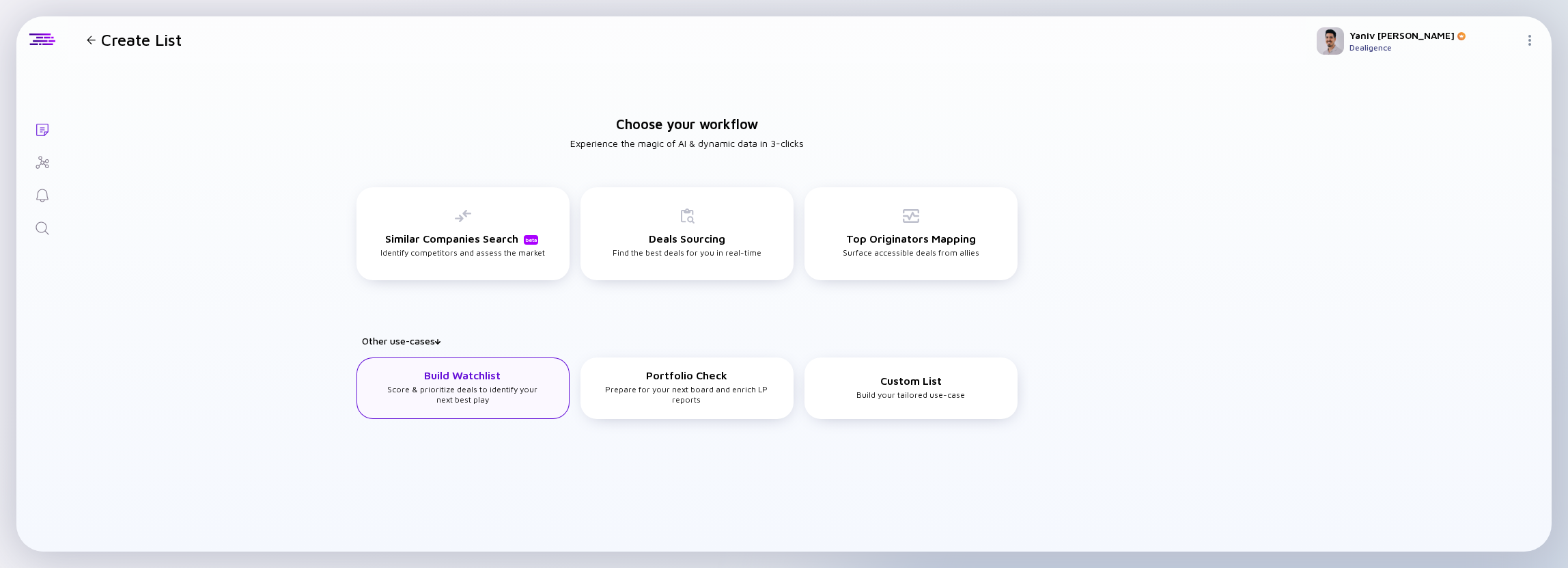
click at [470, 358] on div "Build Watchlist Score & prioritize deals to identify your next best play" at bounding box center [463, 388] width 213 height 62
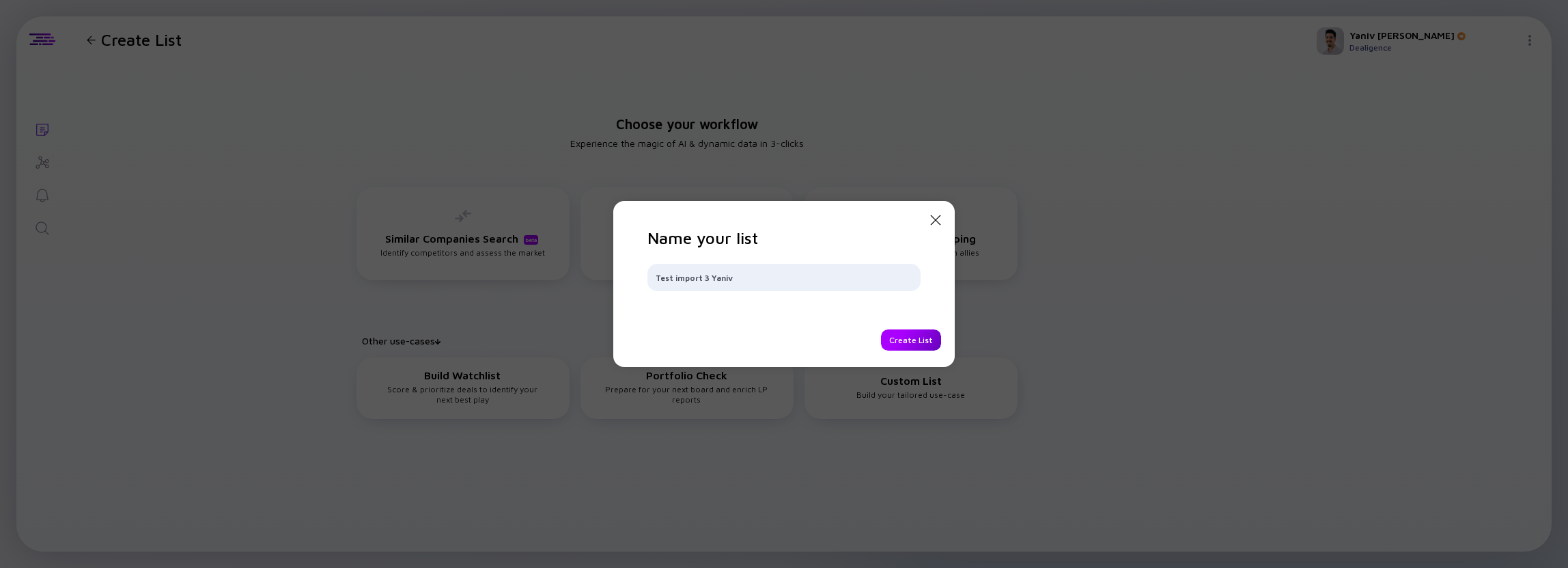
type input "Test import 3 Yaniv"
click at [926, 346] on div "Create List" at bounding box center [911, 340] width 60 height 21
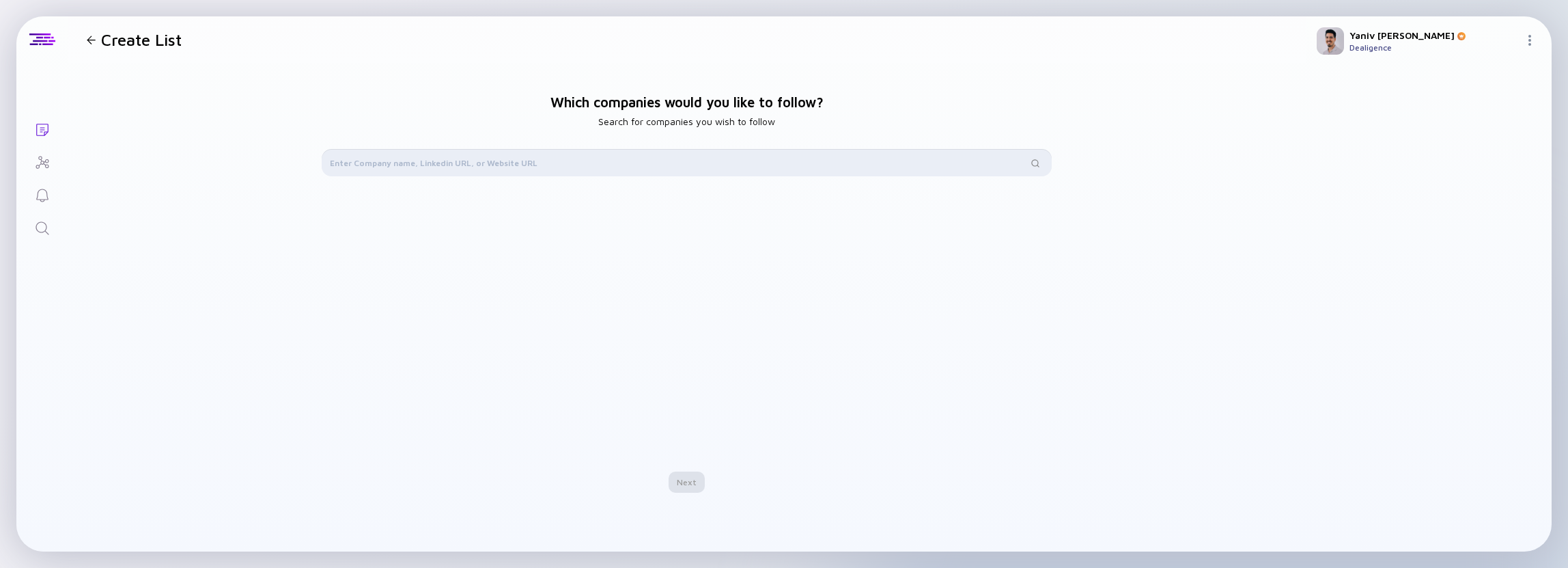
click at [627, 165] on input "text" at bounding box center [679, 163] width 698 height 14
click at [698, 297] on div "Import from List" at bounding box center [688, 293] width 83 height 21
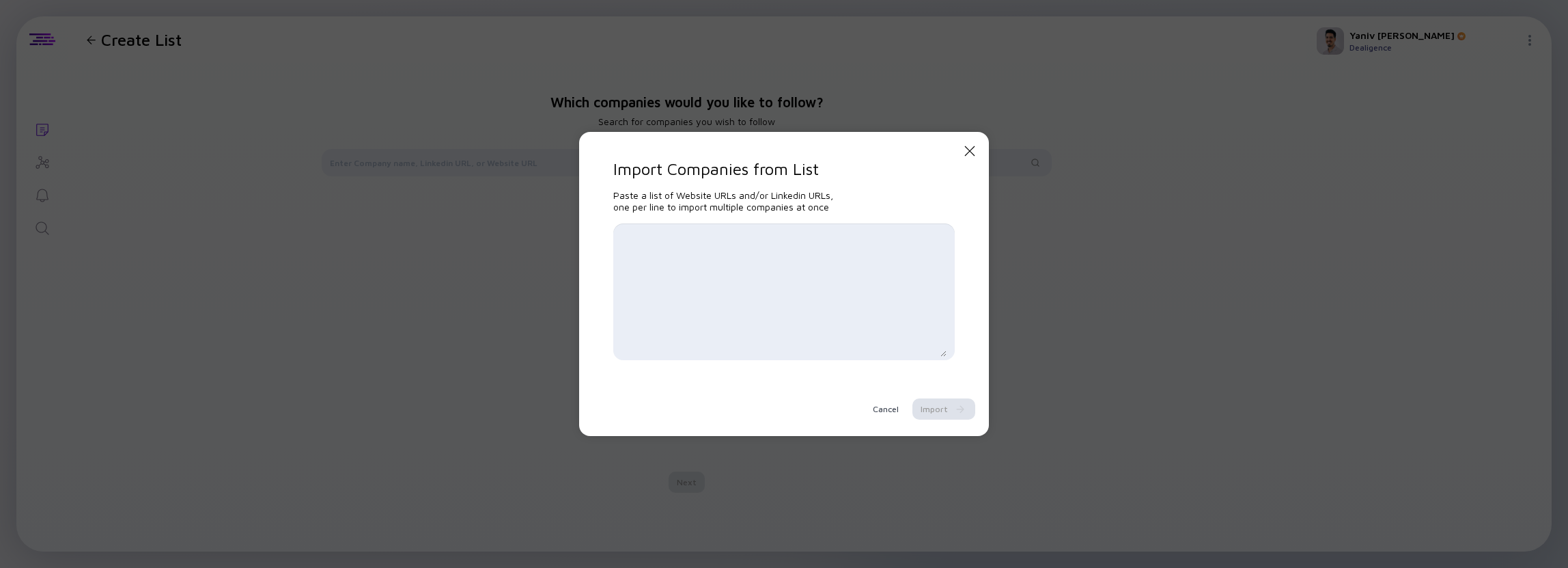
click at [698, 297] on textarea at bounding box center [784, 292] width 325 height 130
paste textarea "[DOMAIN_NAME] [DOMAIN_NAME] [DOMAIN_NAME] [DOMAIN_NAME] [DOMAIN_NAME] [DOMAIN_N…"
type textarea "[DOMAIN_NAME] [DOMAIN_NAME] [DOMAIN_NAME] [DOMAIN_NAME] [DOMAIN_NAME] [DOMAIN_N…"
click at [951, 412] on div "Import" at bounding box center [944, 409] width 63 height 21
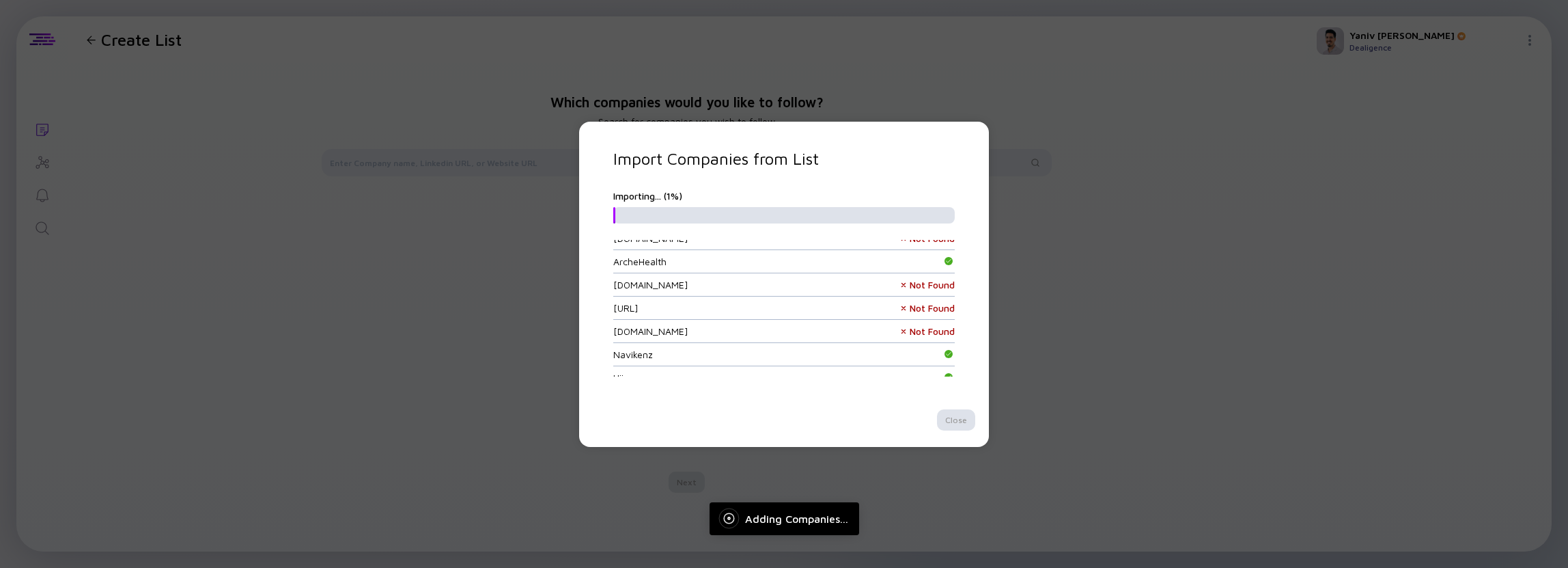
scroll to position [0, 0]
